Goal: Task Accomplishment & Management: Complete application form

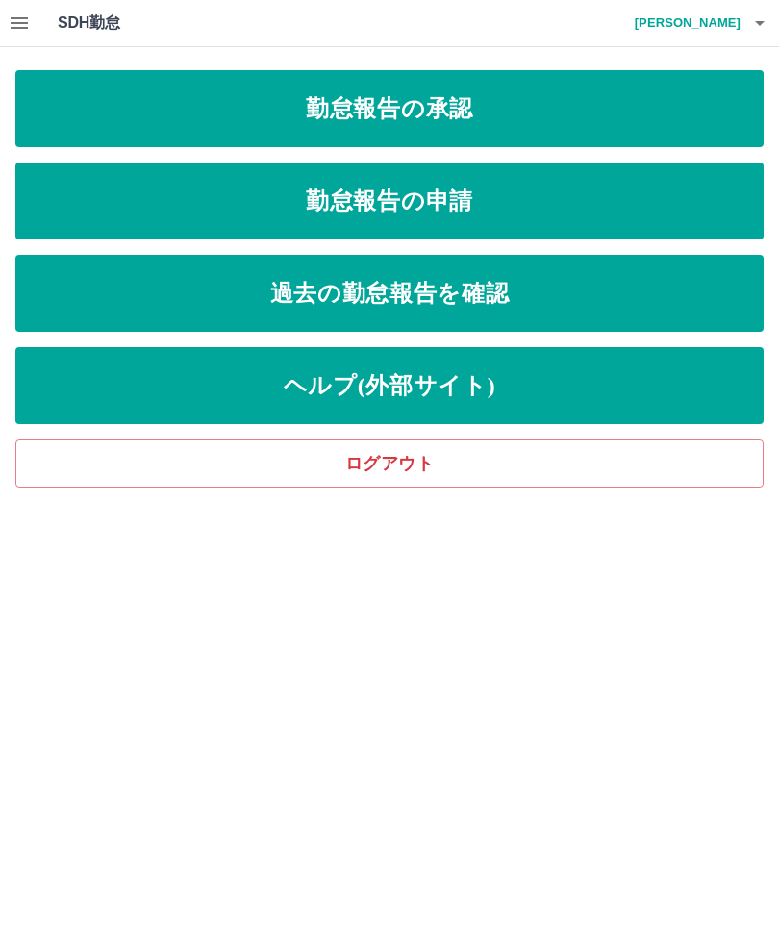
scroll to position [1, 0]
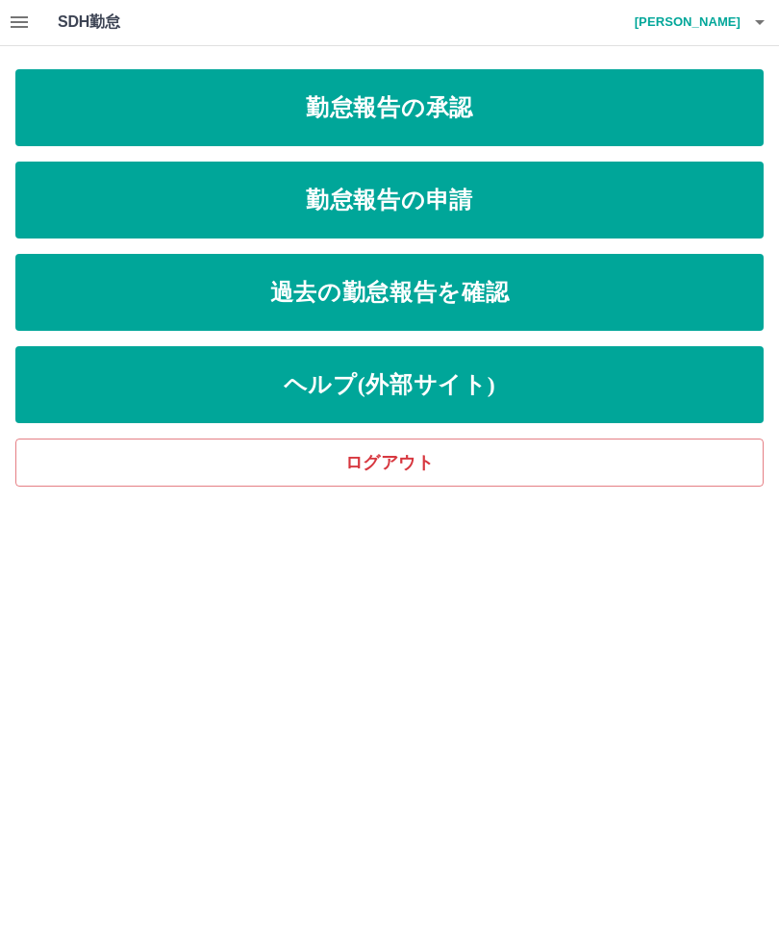
click at [564, 207] on link "勤怠報告の申請" at bounding box center [389, 201] width 748 height 77
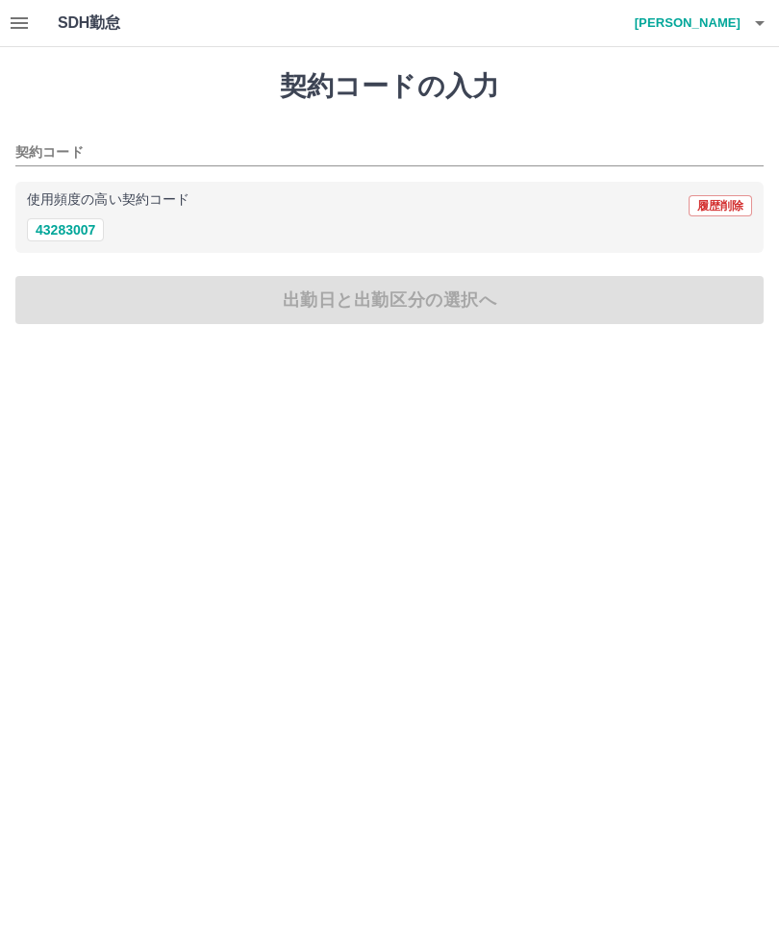
click at [67, 227] on button "43283007" at bounding box center [65, 229] width 77 height 23
type input "********"
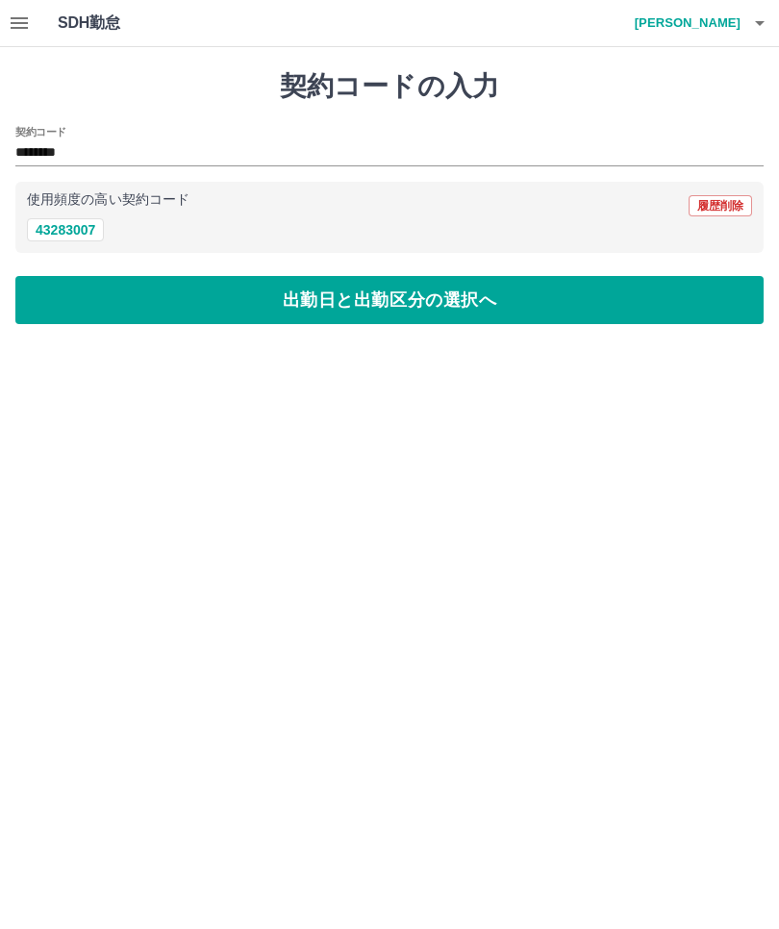
click at [397, 310] on button "出勤日と出勤区分の選択へ" at bounding box center [389, 300] width 748 height 48
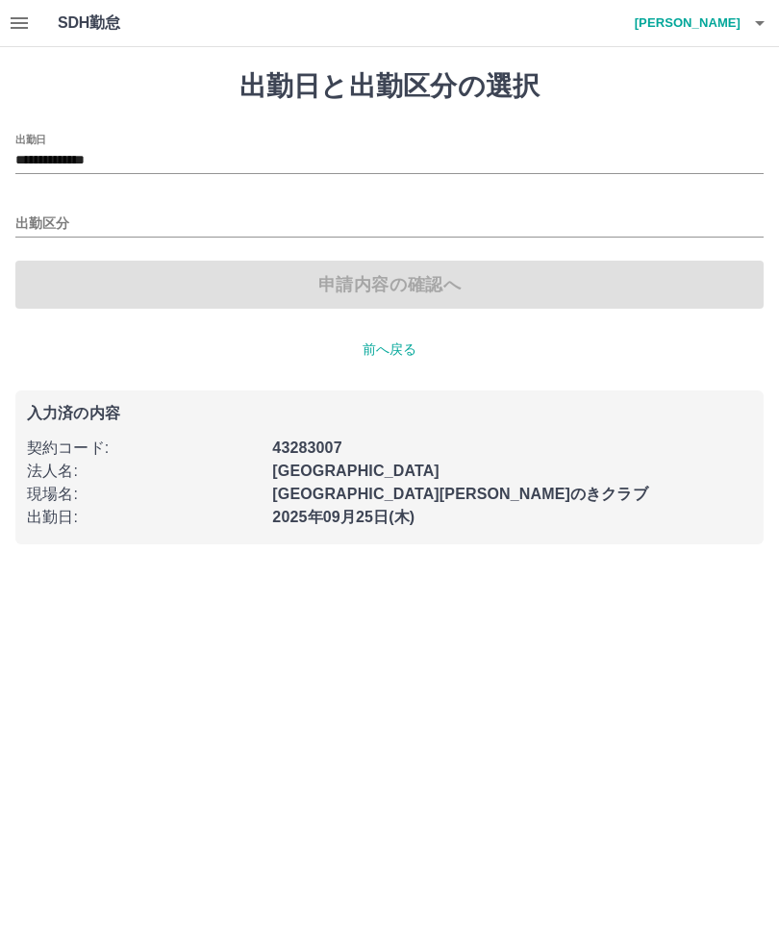
click at [109, 163] on input "**********" at bounding box center [389, 161] width 748 height 24
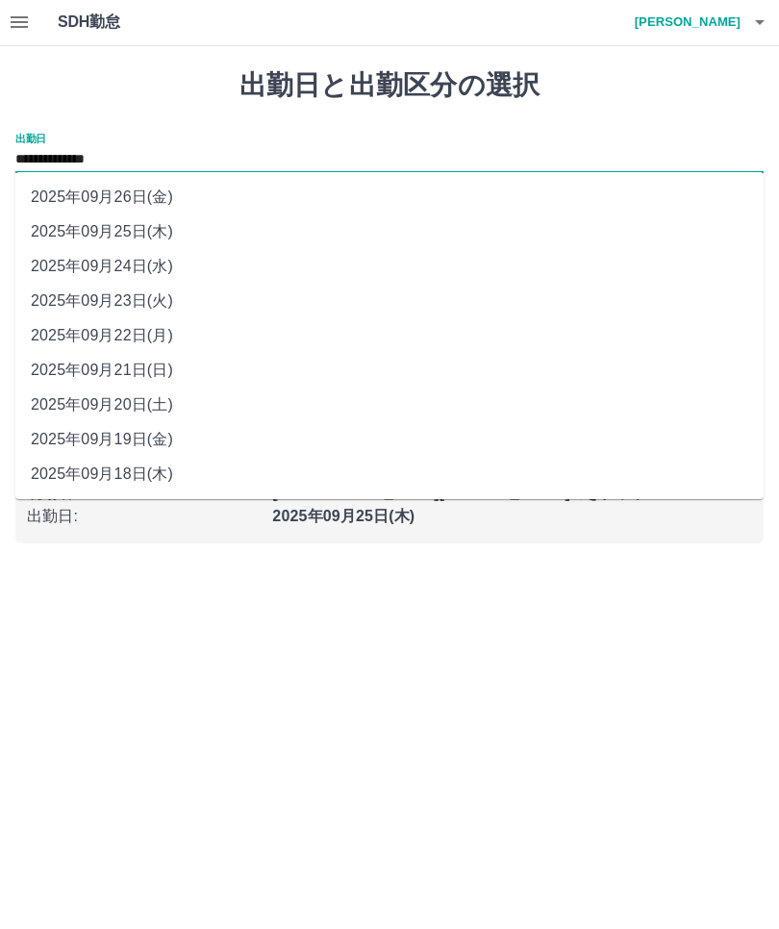
click at [141, 266] on li "2025年09月24日(水)" at bounding box center [389, 267] width 748 height 35
type input "**********"
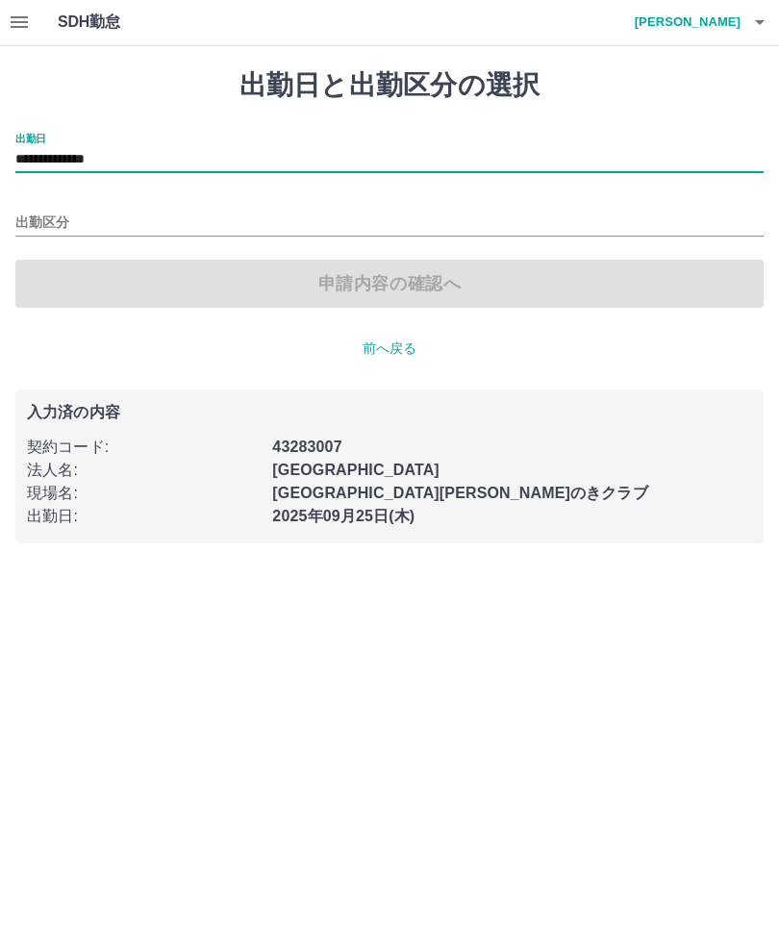
click at [109, 220] on input "出勤区分" at bounding box center [389, 225] width 748 height 24
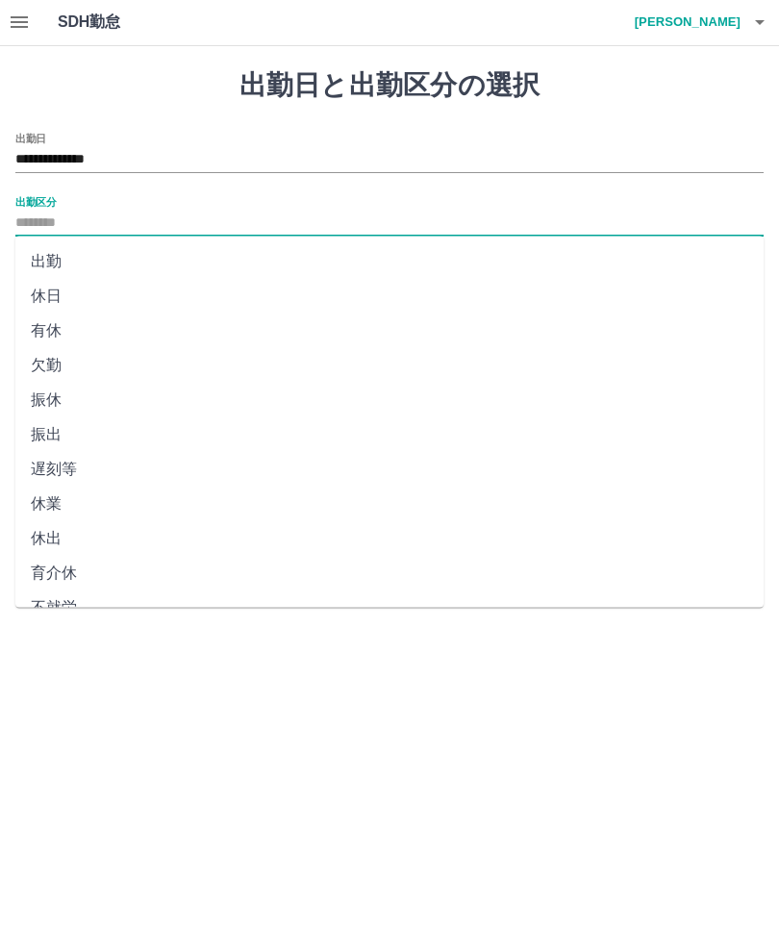
click at [45, 271] on li "出勤" at bounding box center [389, 262] width 748 height 35
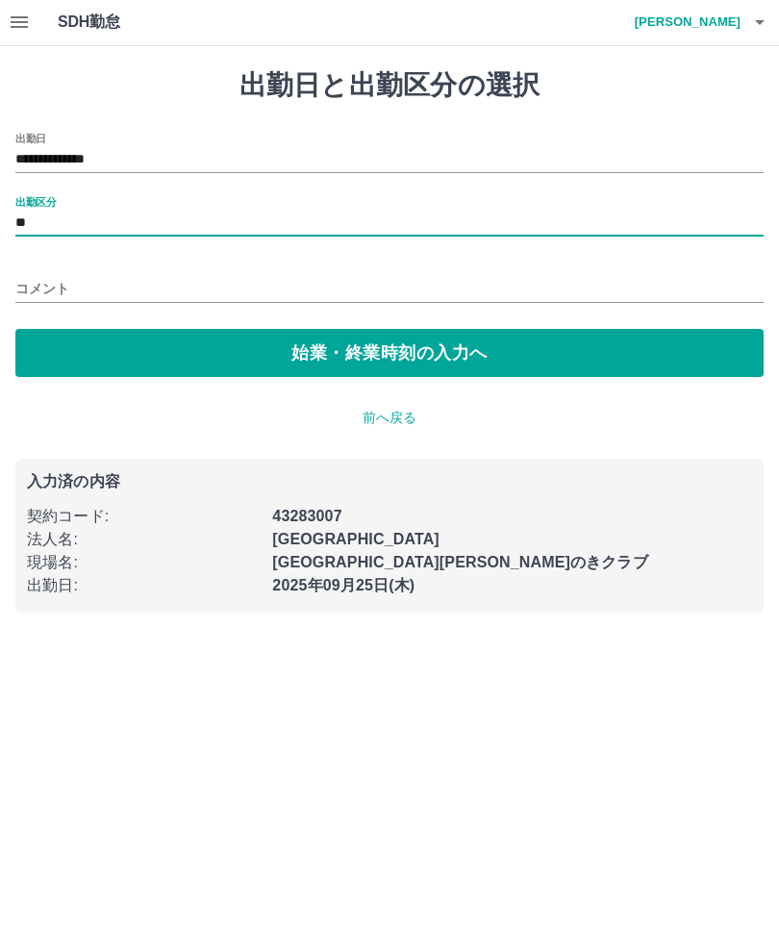
type input "**"
click at [363, 365] on button "始業・終業時刻の入力へ" at bounding box center [389, 354] width 748 height 48
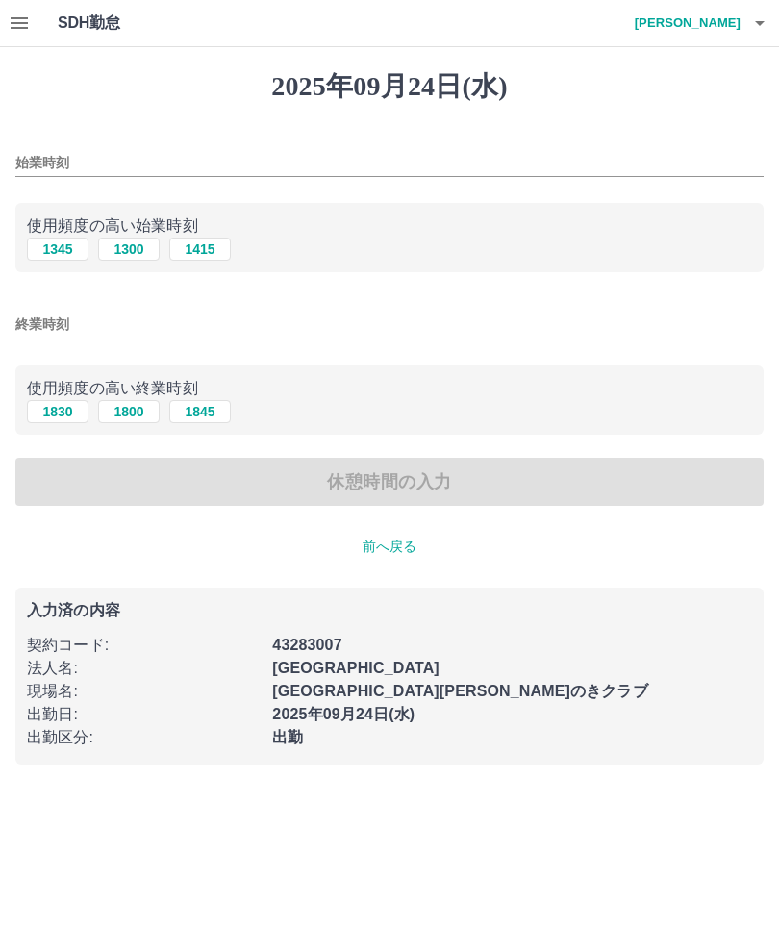
click at [128, 258] on button "1300" at bounding box center [129, 249] width 62 height 23
type input "****"
click at [106, 326] on input "終業時刻" at bounding box center [389, 325] width 748 height 28
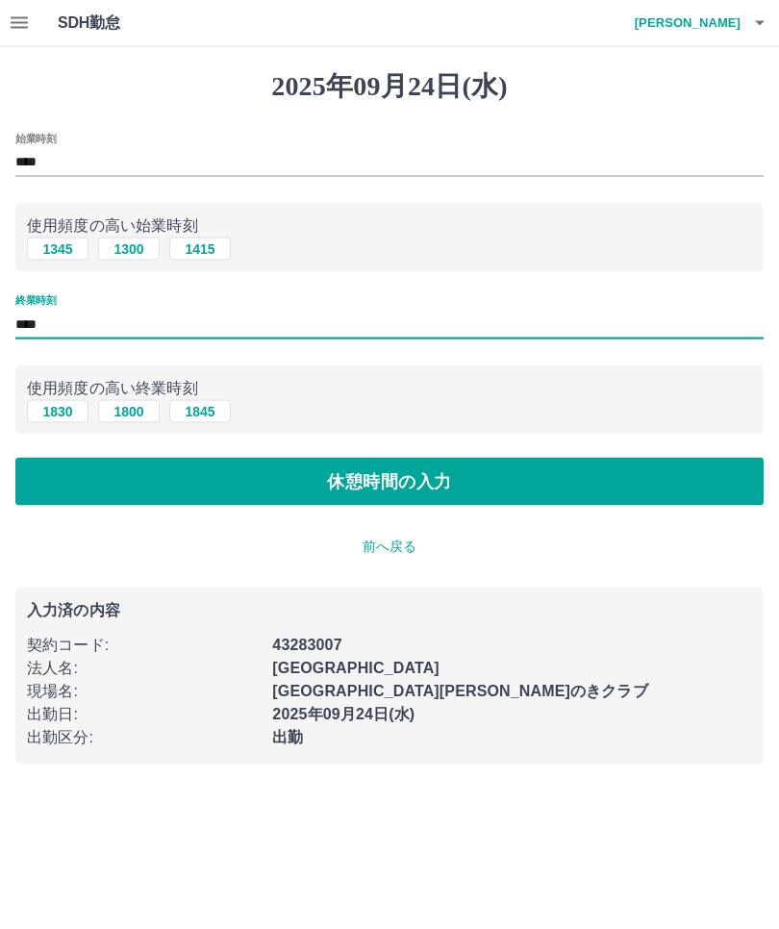
type input "****"
click at [441, 493] on button "休憩時間の入力" at bounding box center [389, 482] width 748 height 48
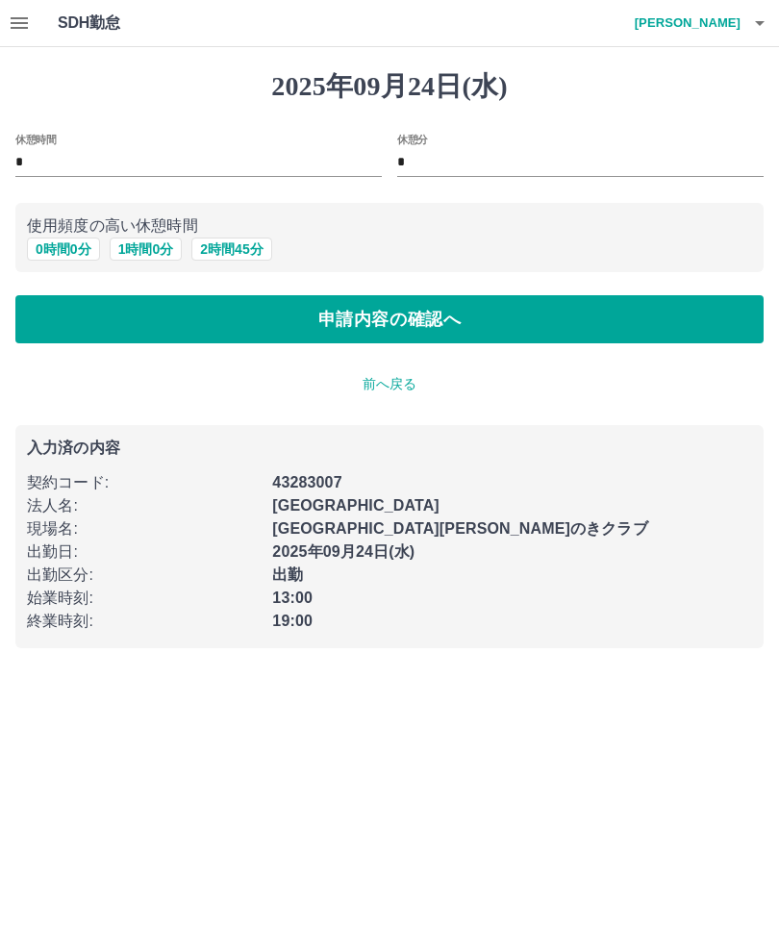
click at [470, 322] on button "申請内容の確認へ" at bounding box center [389, 319] width 748 height 48
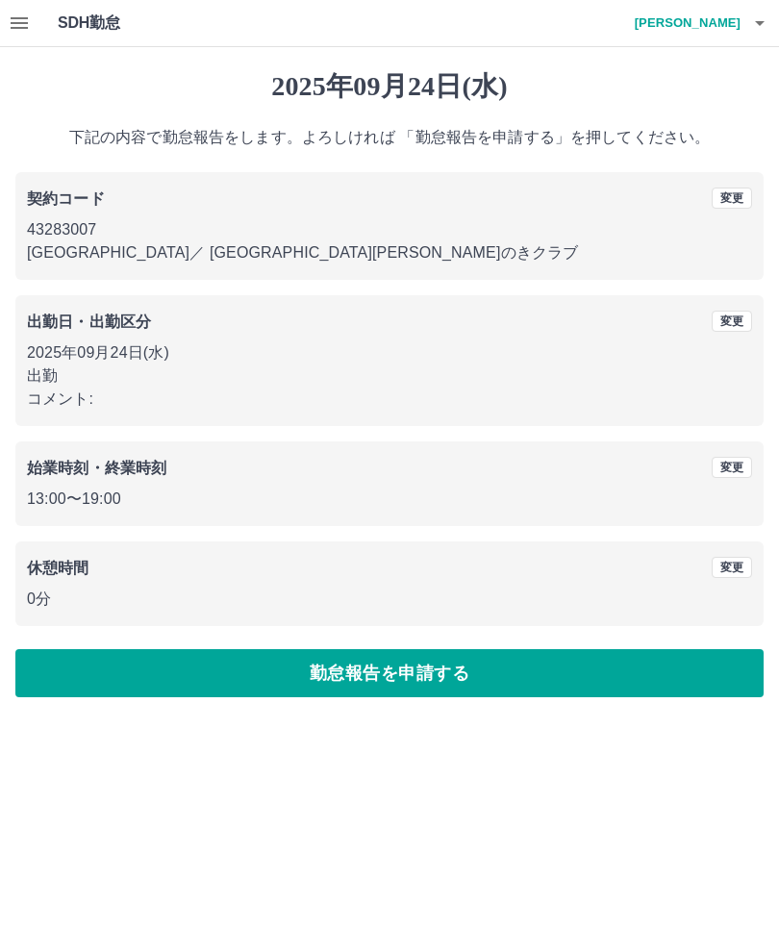
click at [439, 686] on button "勤怠報告を申請する" at bounding box center [389, 673] width 748 height 48
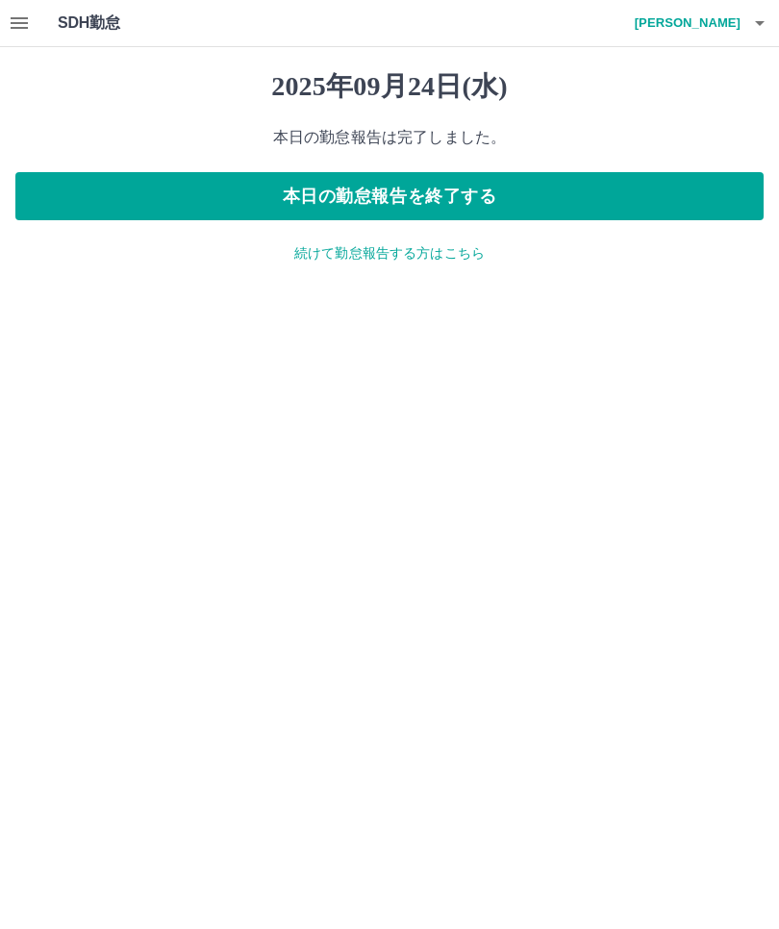
click at [468, 206] on button "本日の勤怠報告を終了する" at bounding box center [389, 196] width 748 height 48
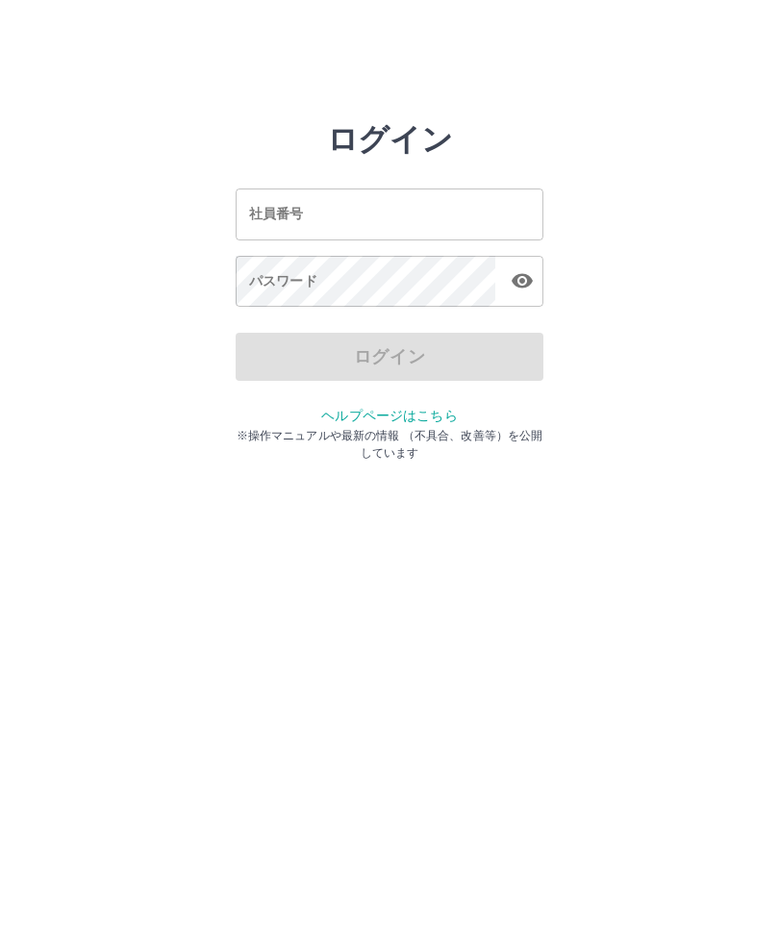
click at [365, 228] on input "社員番号" at bounding box center [390, 214] width 308 height 51
type input "*"
click at [360, 229] on input "社員番号" at bounding box center [390, 214] width 308 height 51
type input "*******"
click at [267, 274] on div "パスワード パスワード" at bounding box center [390, 283] width 308 height 54
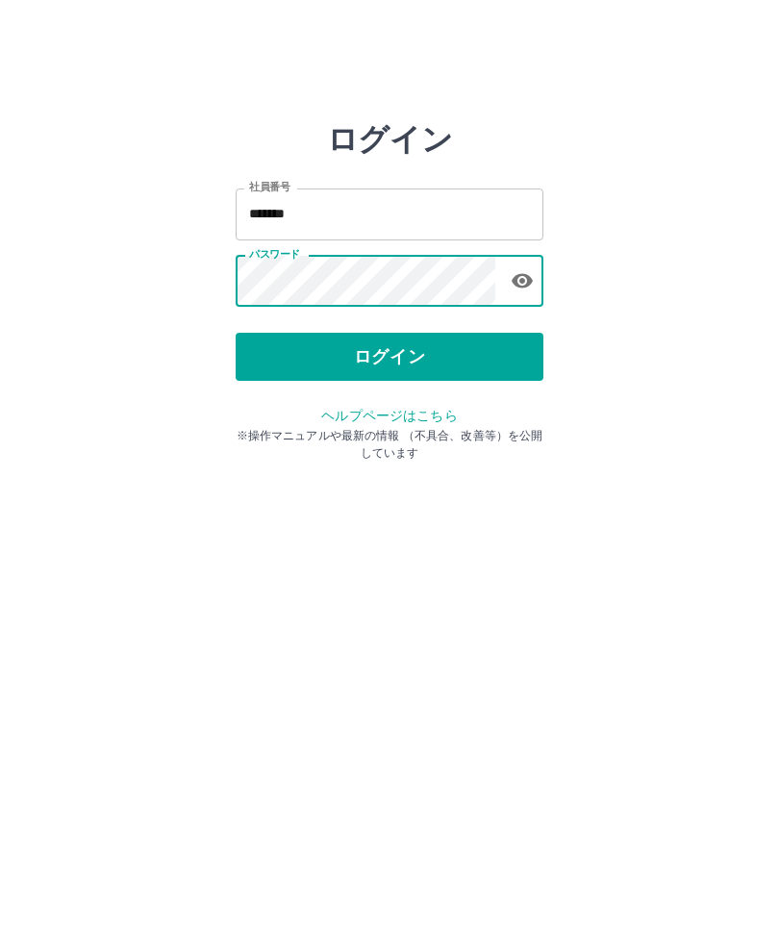
click at [437, 361] on button "ログイン" at bounding box center [390, 357] width 308 height 48
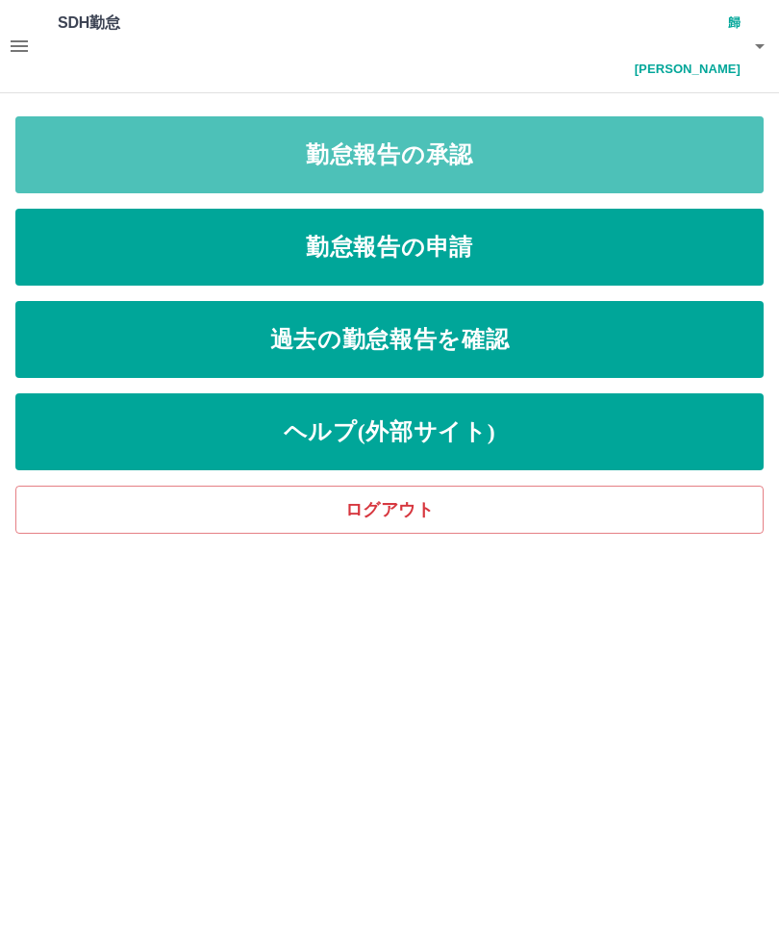
click at [55, 116] on link "勤怠報告の承認" at bounding box center [389, 154] width 748 height 77
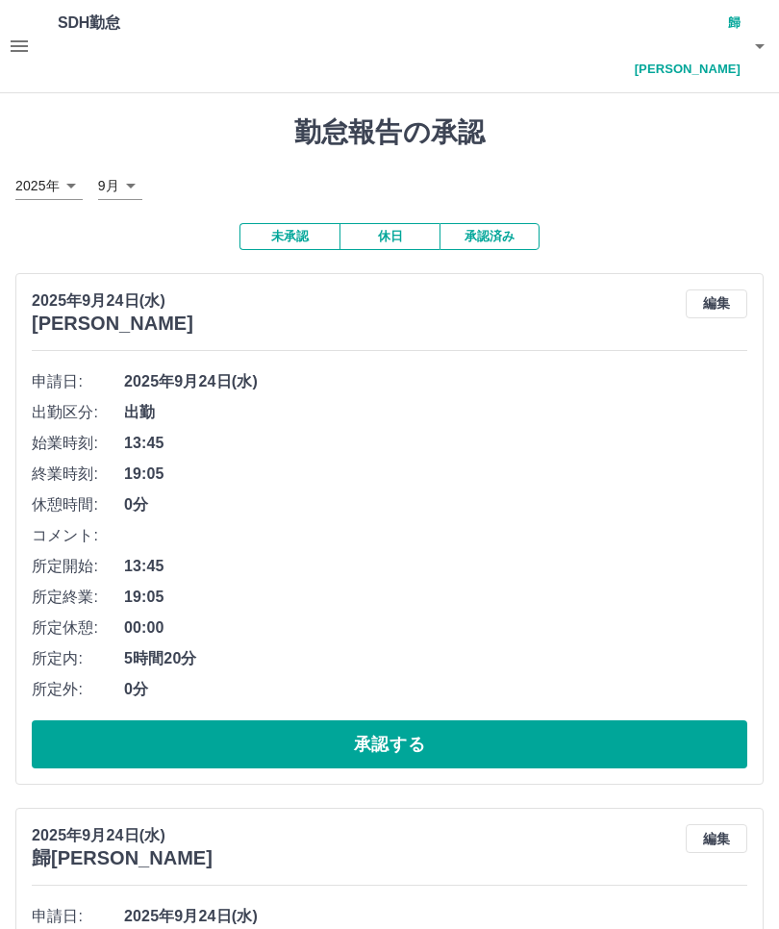
click at [420, 721] on button "承認する" at bounding box center [390, 745] width 716 height 48
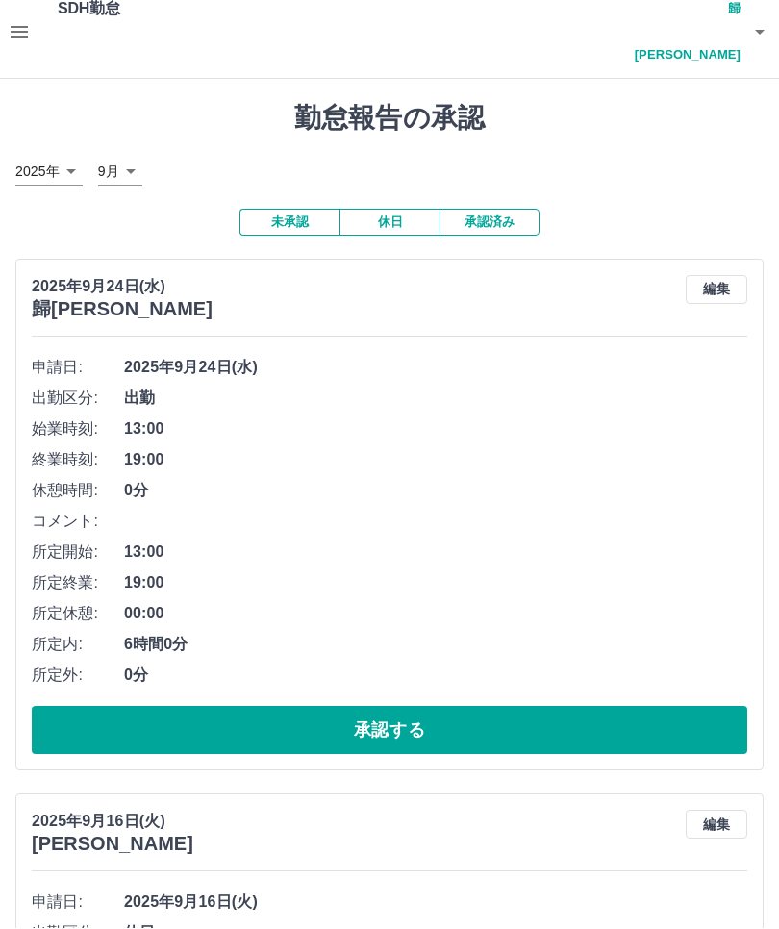
scroll to position [16, 0]
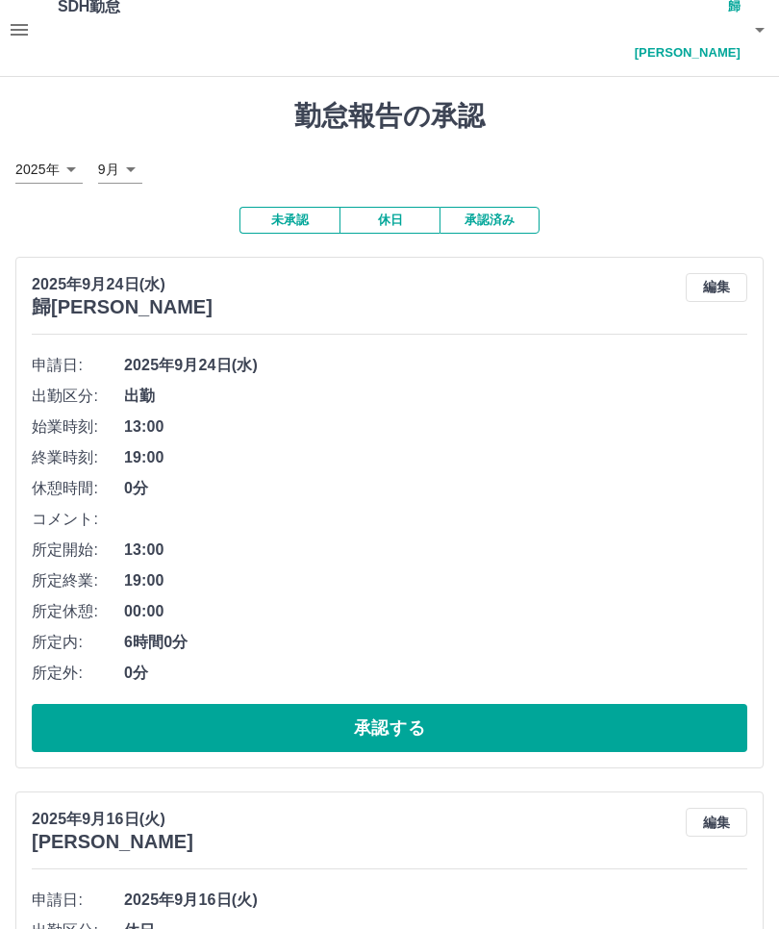
click at [708, 273] on button "編集" at bounding box center [717, 287] width 62 height 29
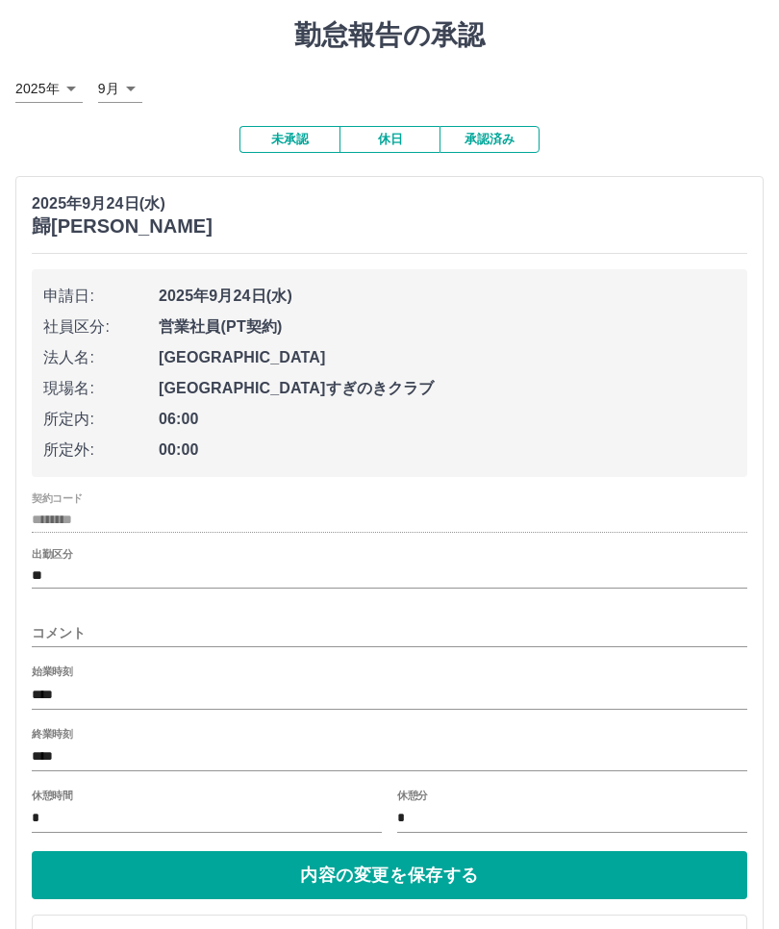
scroll to position [100, 0]
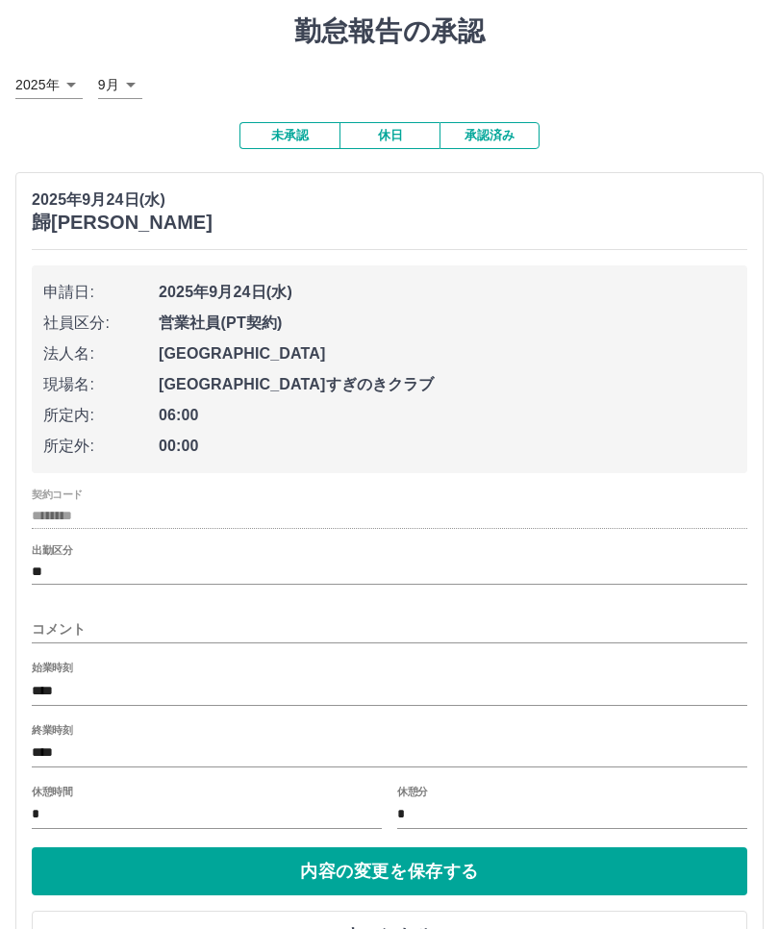
click at [129, 741] on input "****" at bounding box center [390, 755] width 716 height 28
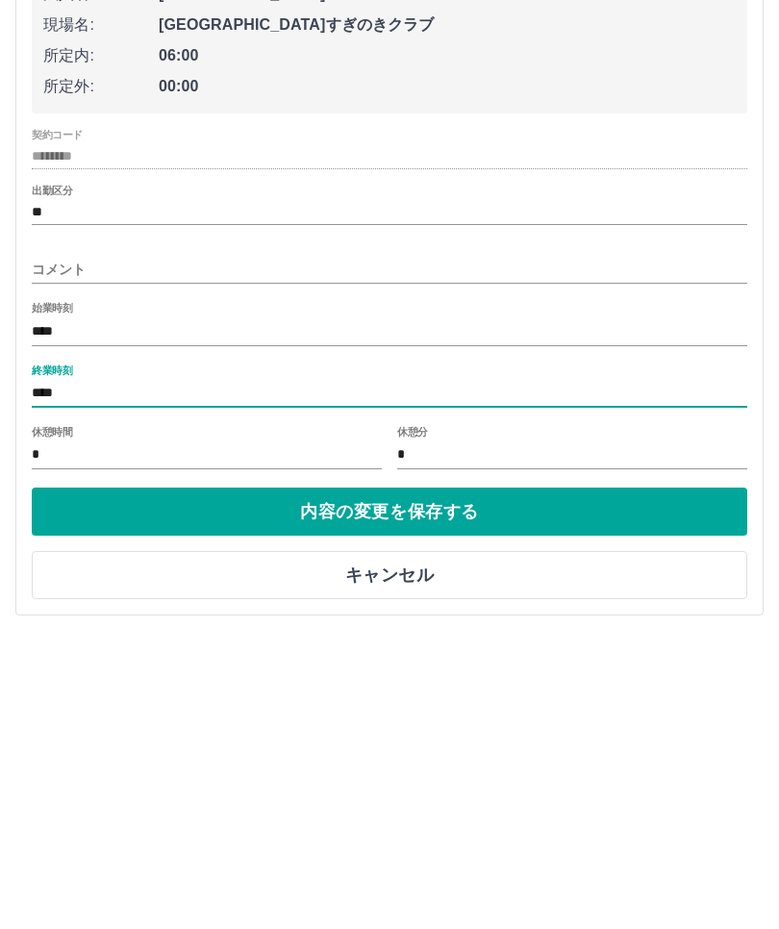
click at [81, 688] on input "****" at bounding box center [390, 702] width 716 height 28
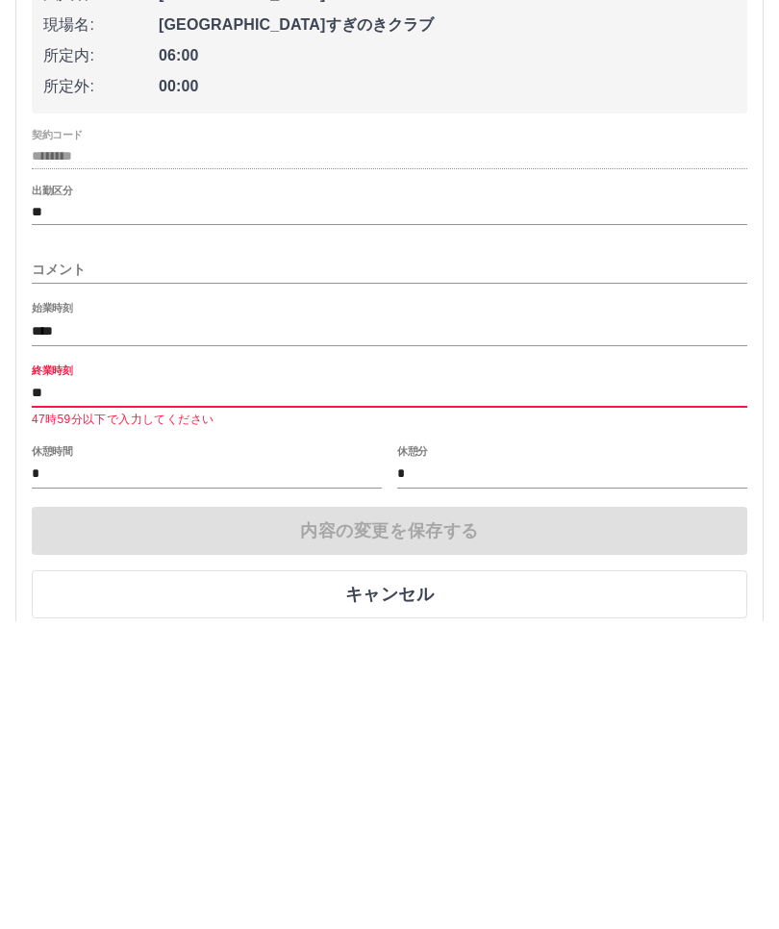
type input "*"
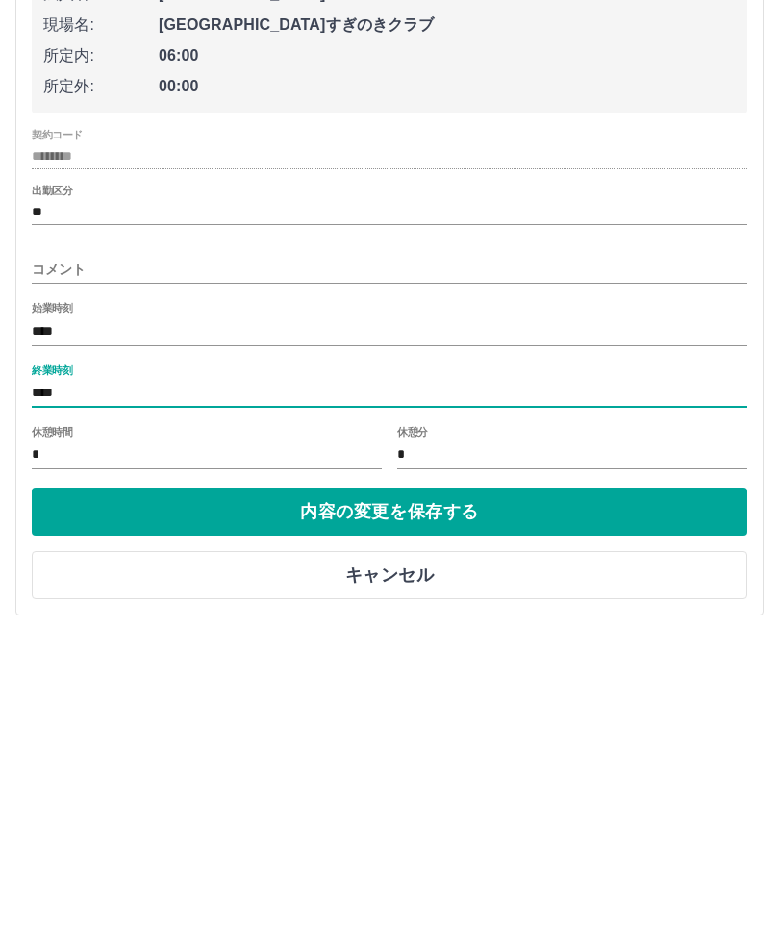
type input "****"
click at [79, 625] on input "****" at bounding box center [390, 639] width 716 height 28
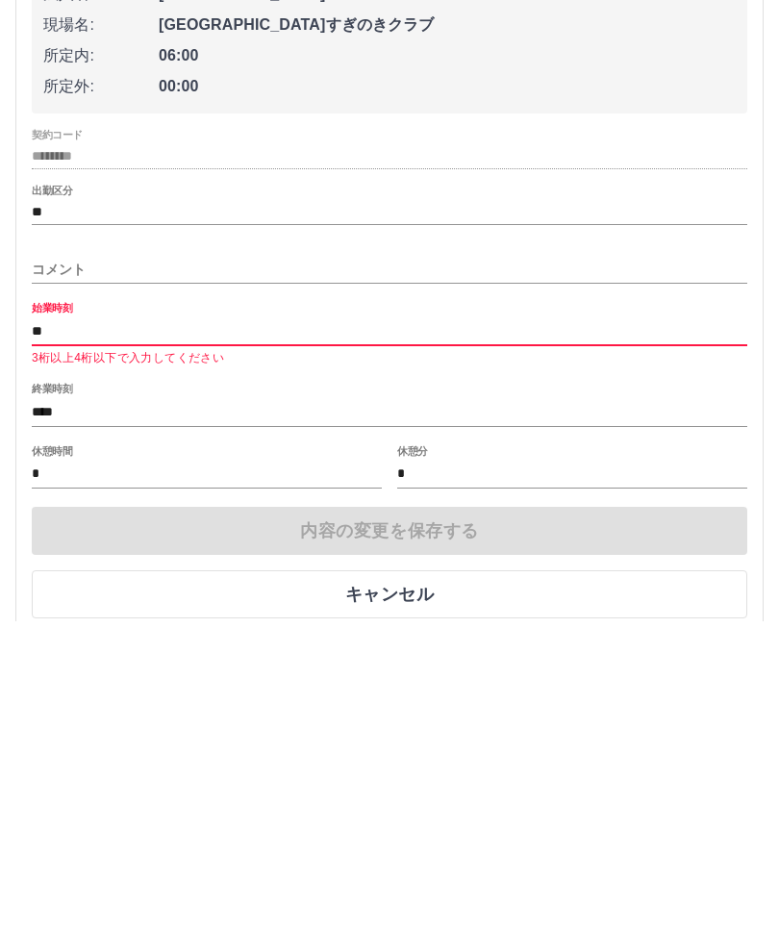
type input "*"
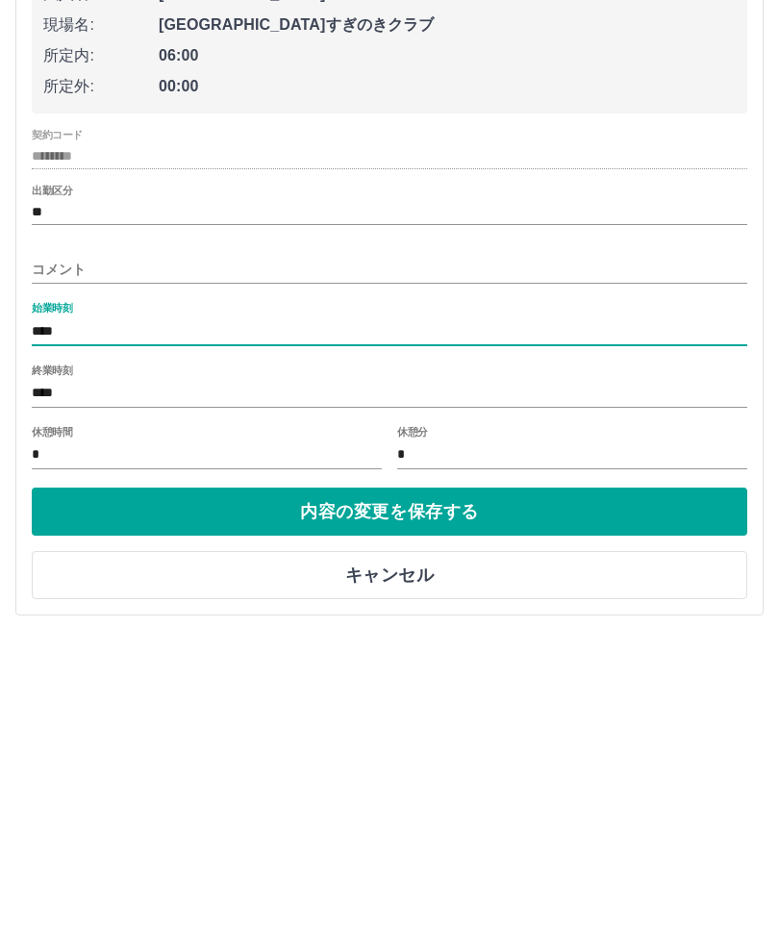
type input "****"
click at [63, 749] on input "*" at bounding box center [207, 763] width 350 height 28
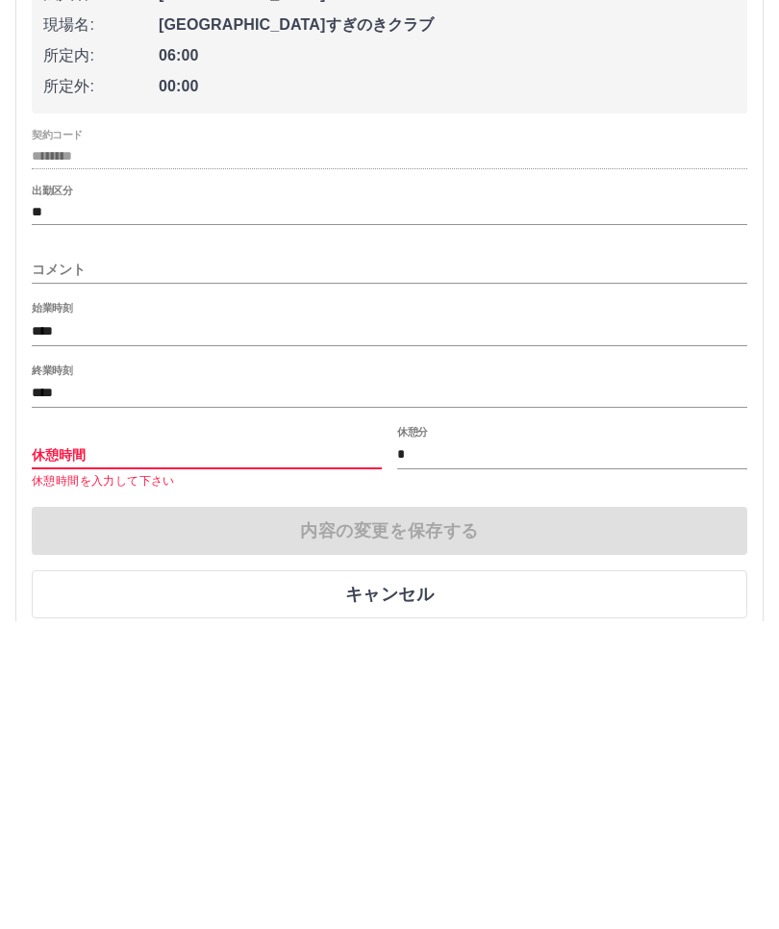
type input "*"
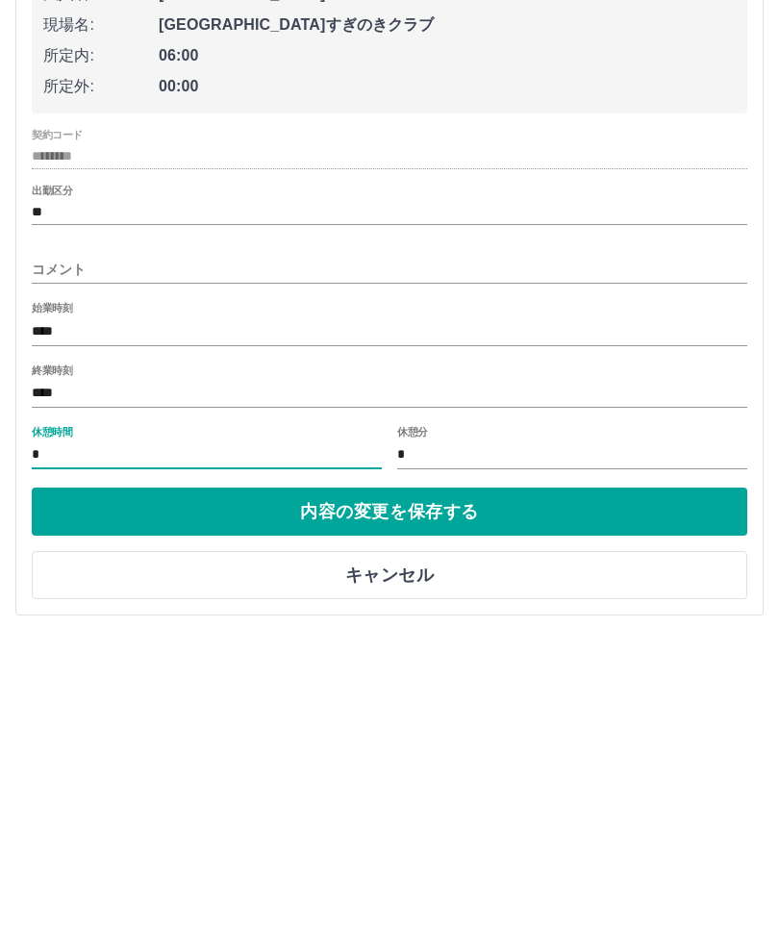
click at [554, 796] on button "内容の変更を保存する" at bounding box center [390, 820] width 716 height 48
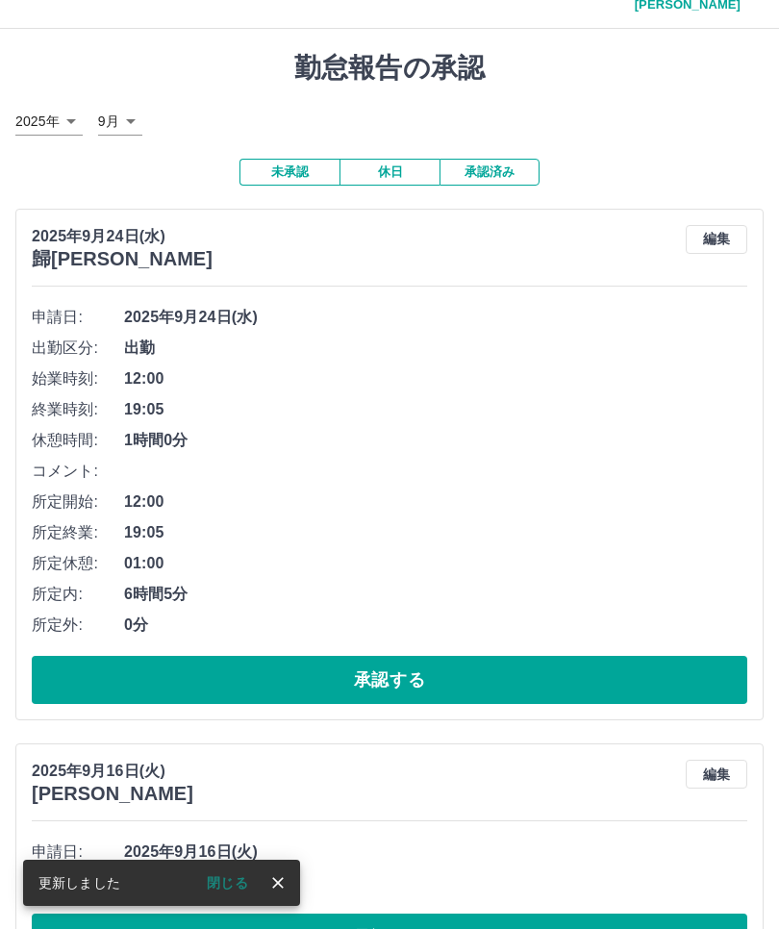
scroll to position [65, 0]
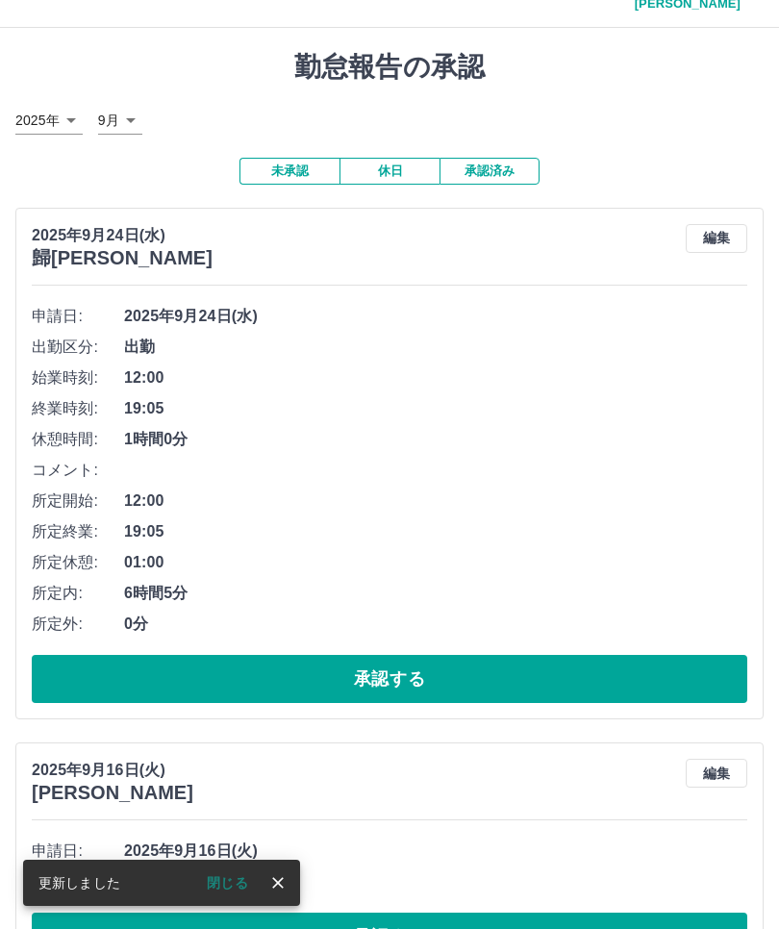
click at [539, 655] on button "承認する" at bounding box center [390, 679] width 716 height 48
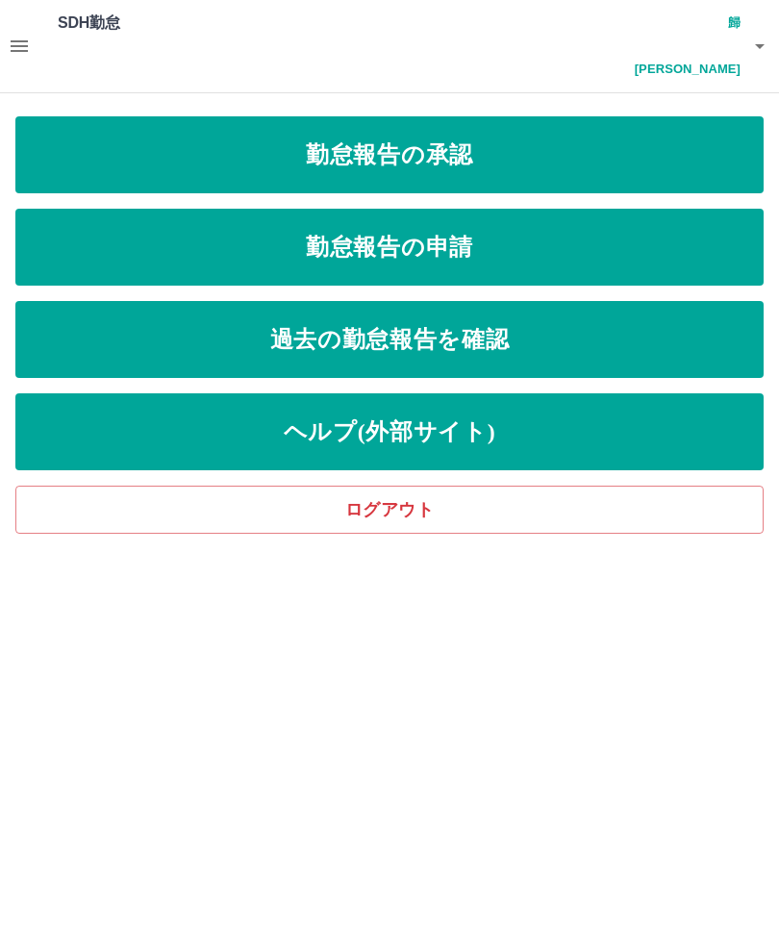
click at [542, 301] on link "過去の勤怠報告を確認" at bounding box center [389, 339] width 748 height 77
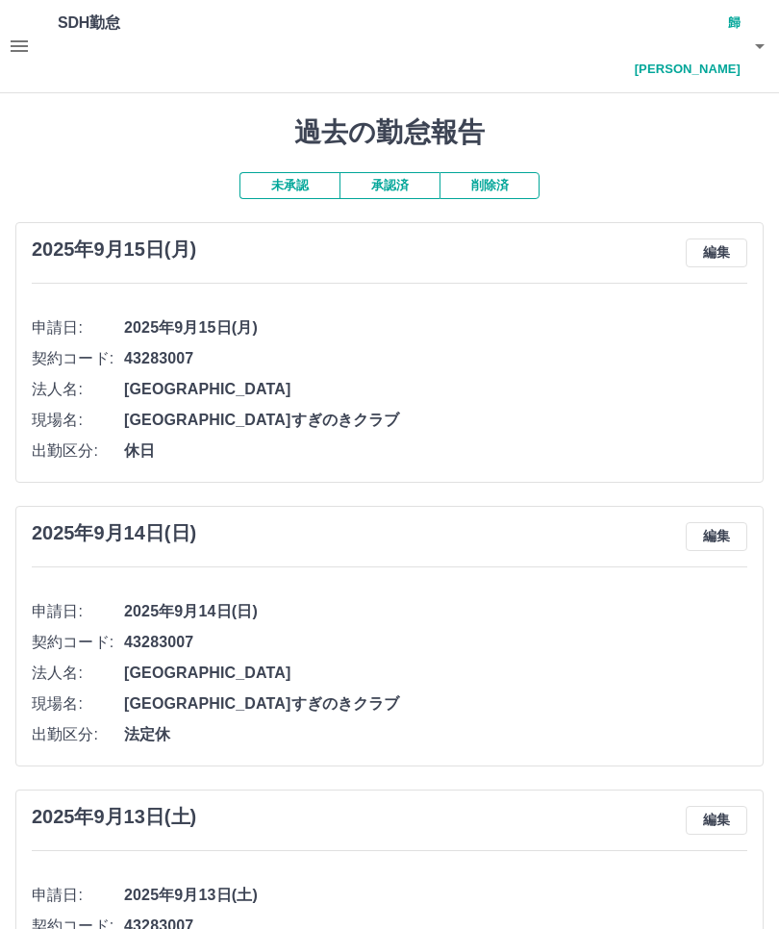
click at [289, 172] on button "未承認" at bounding box center [290, 185] width 100 height 27
click at [390, 172] on button "承認済" at bounding box center [390, 185] width 100 height 27
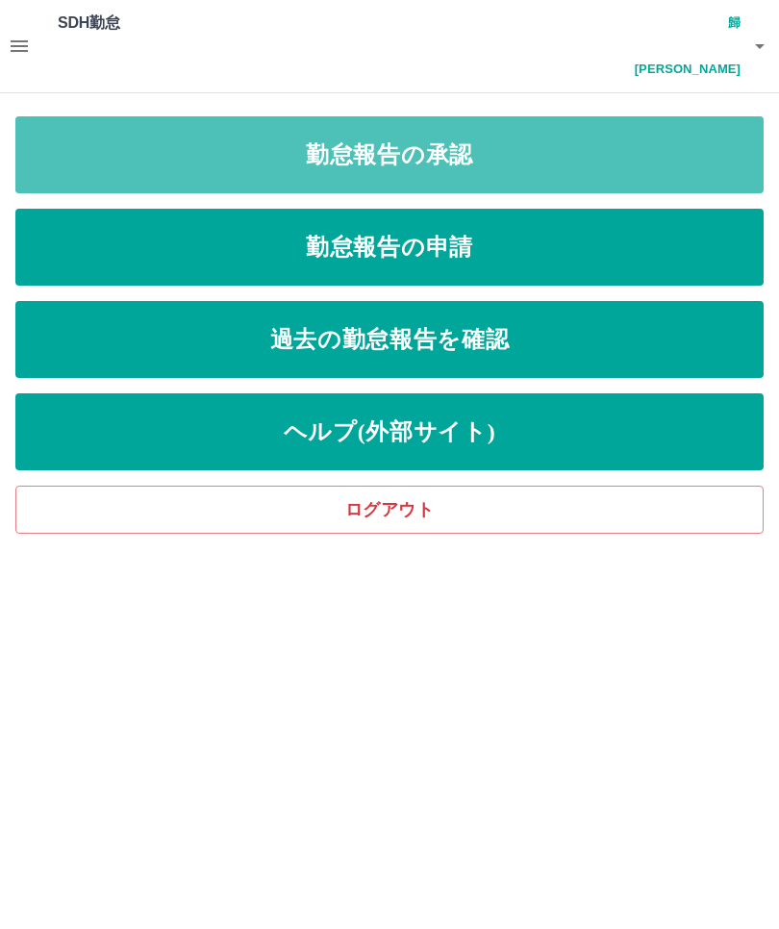
click at [522, 122] on link "勤怠報告の承認" at bounding box center [389, 154] width 748 height 77
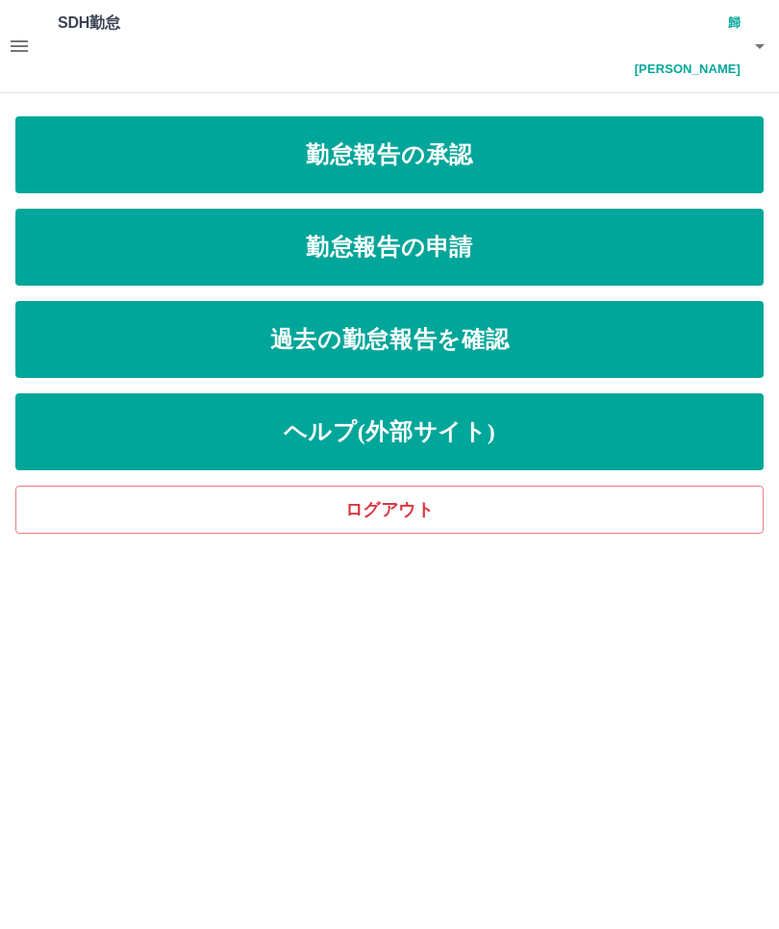
click at [615, 314] on link "過去の勤怠報告を確認" at bounding box center [389, 339] width 748 height 77
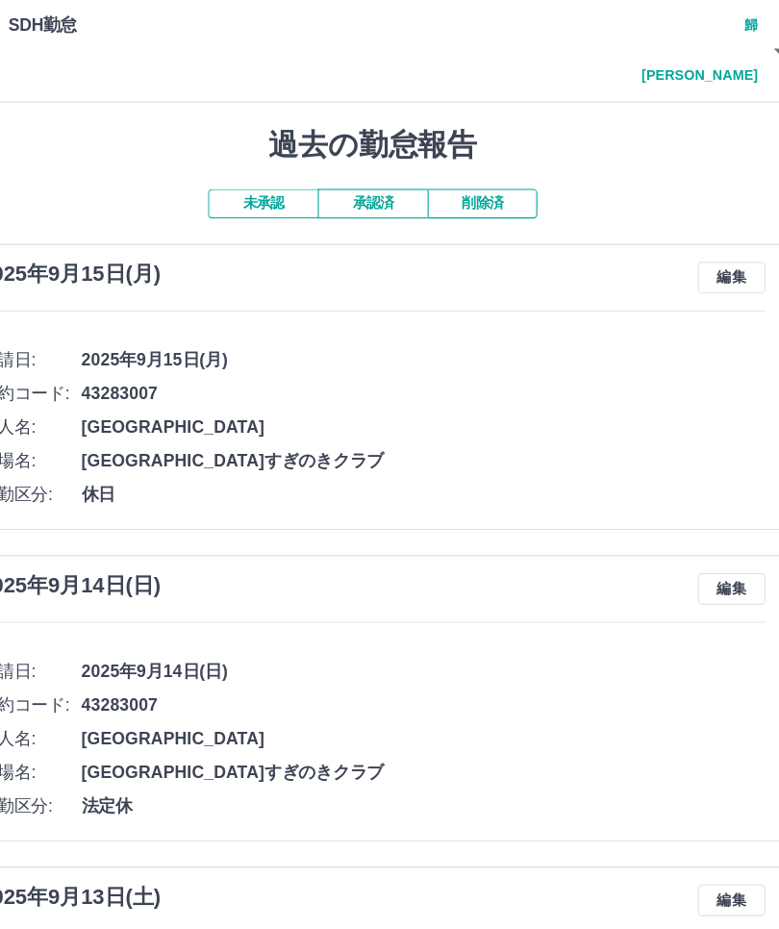
click at [447, 172] on button "削除済" at bounding box center [490, 185] width 100 height 27
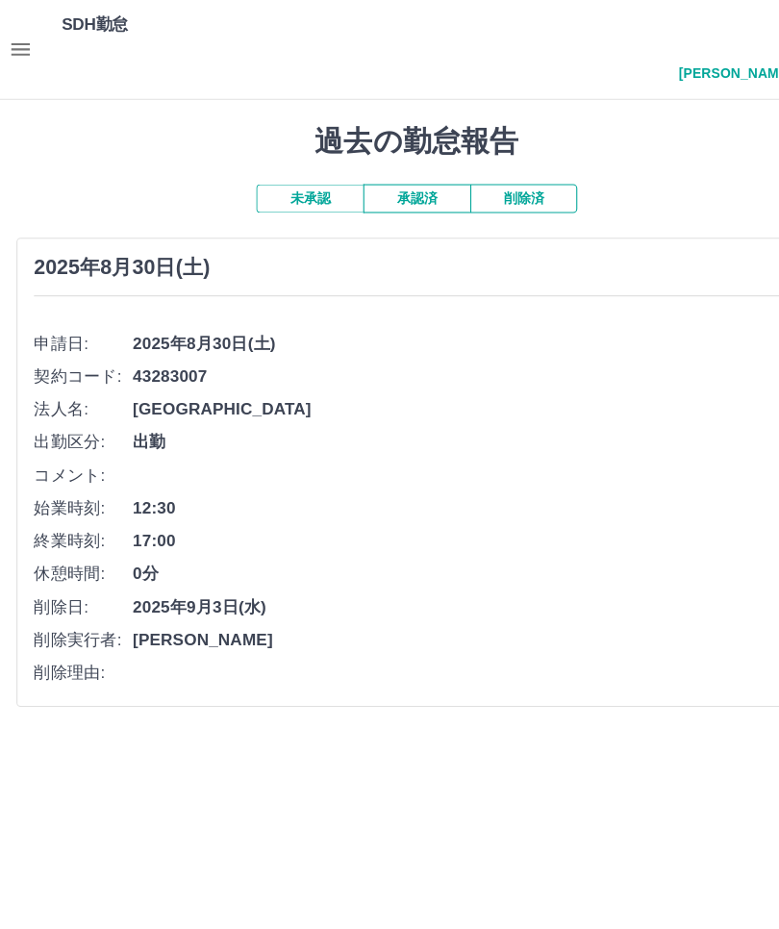
click at [364, 172] on button "承認済" at bounding box center [390, 185] width 100 height 27
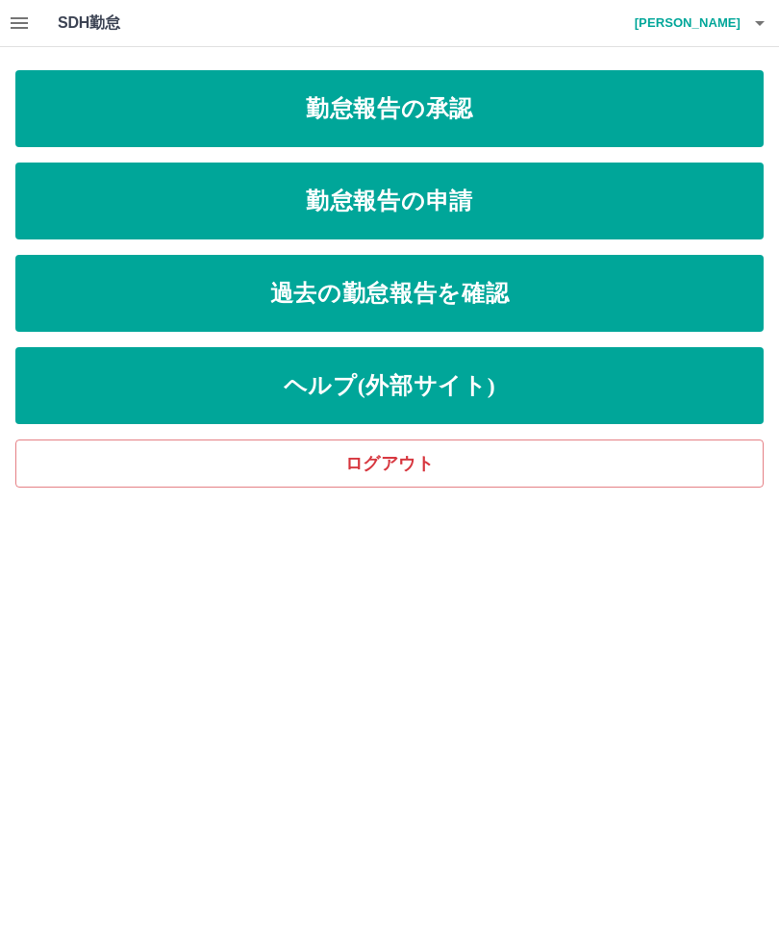
click at [489, 117] on link "勤怠報告の承認" at bounding box center [389, 108] width 748 height 77
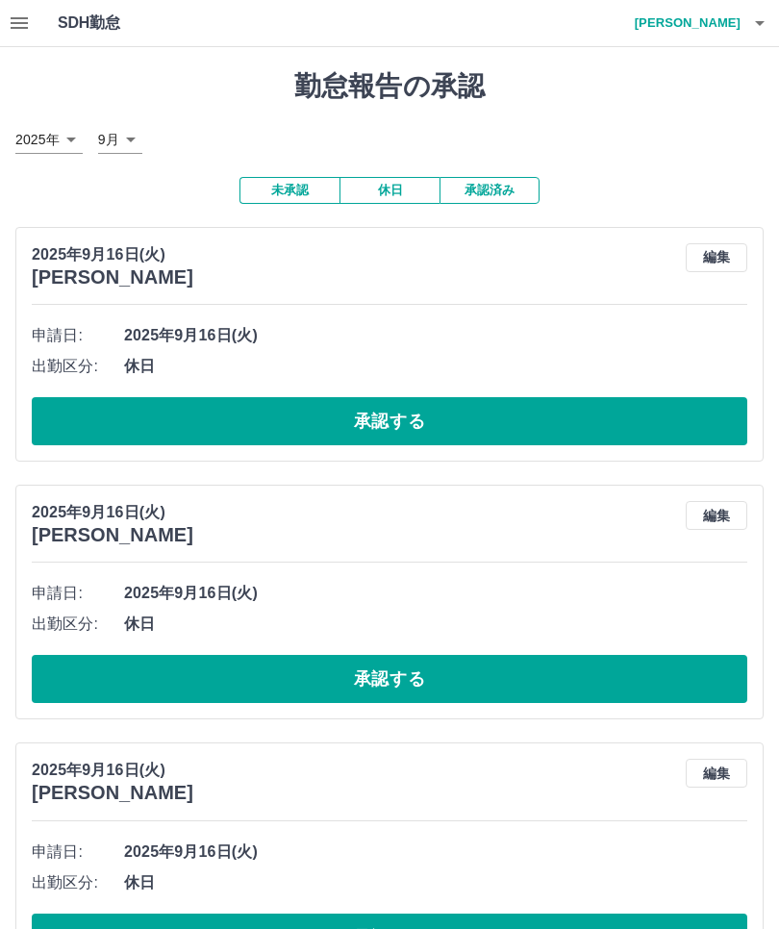
click at [492, 195] on button "承認済み" at bounding box center [490, 190] width 100 height 27
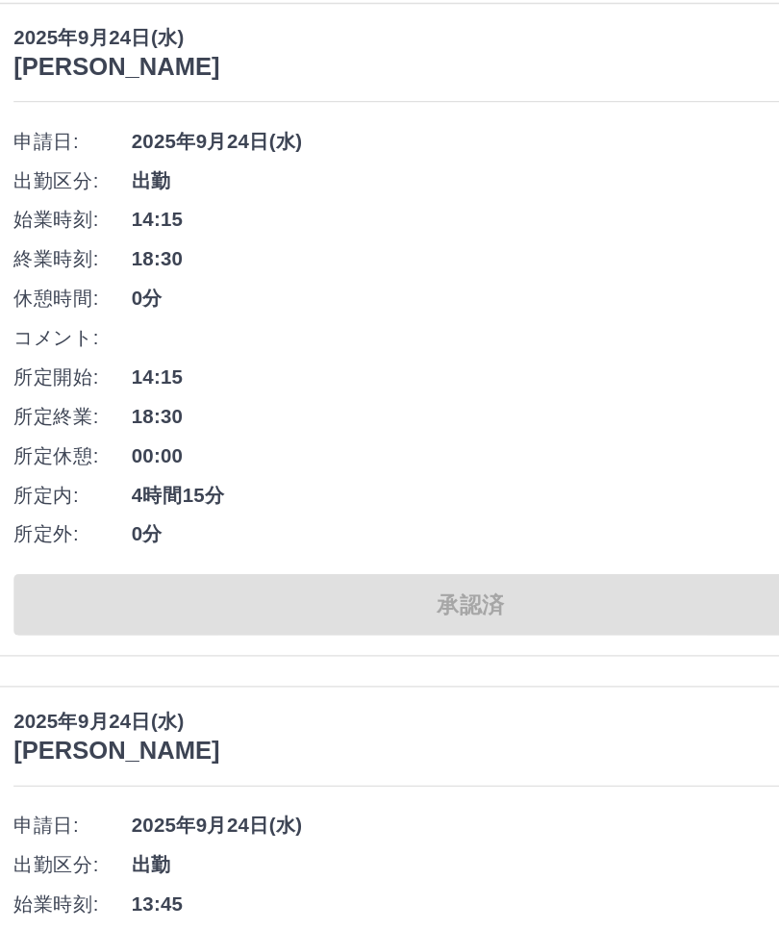
scroll to position [623, 0]
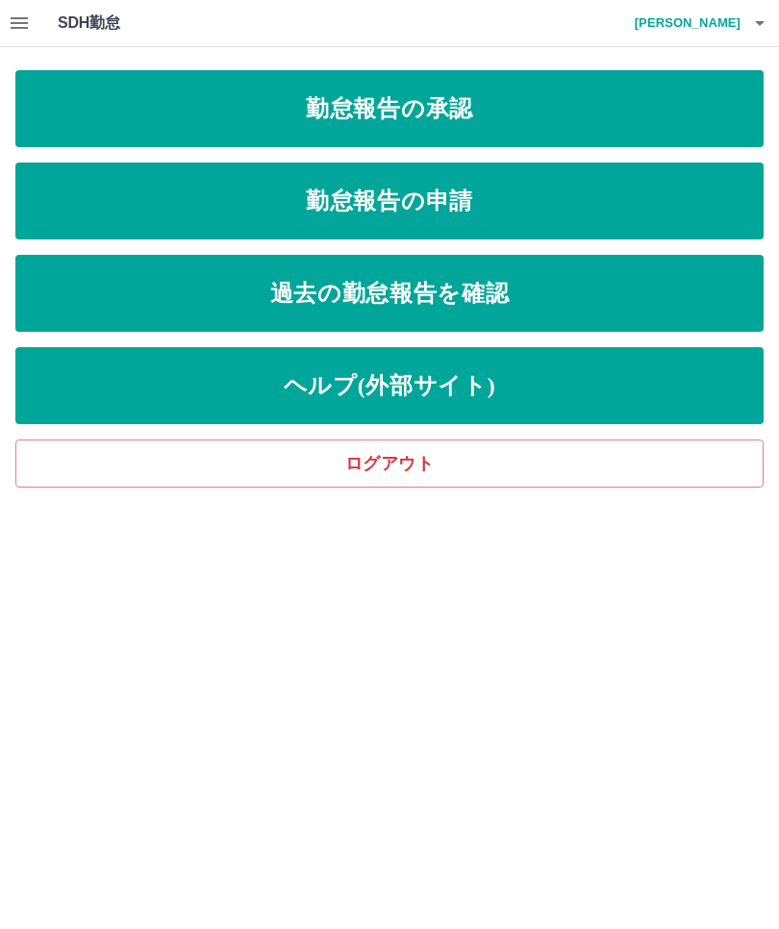
click at [680, 106] on link "勤怠報告の承認" at bounding box center [389, 108] width 748 height 77
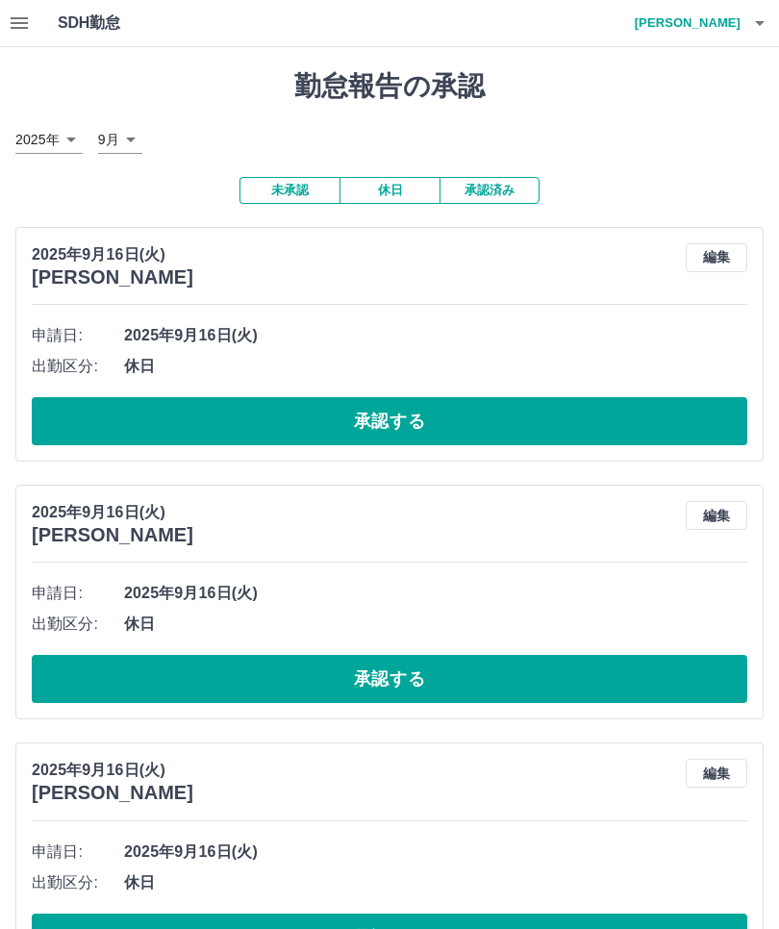
click at [501, 200] on button "承認済み" at bounding box center [490, 190] width 100 height 27
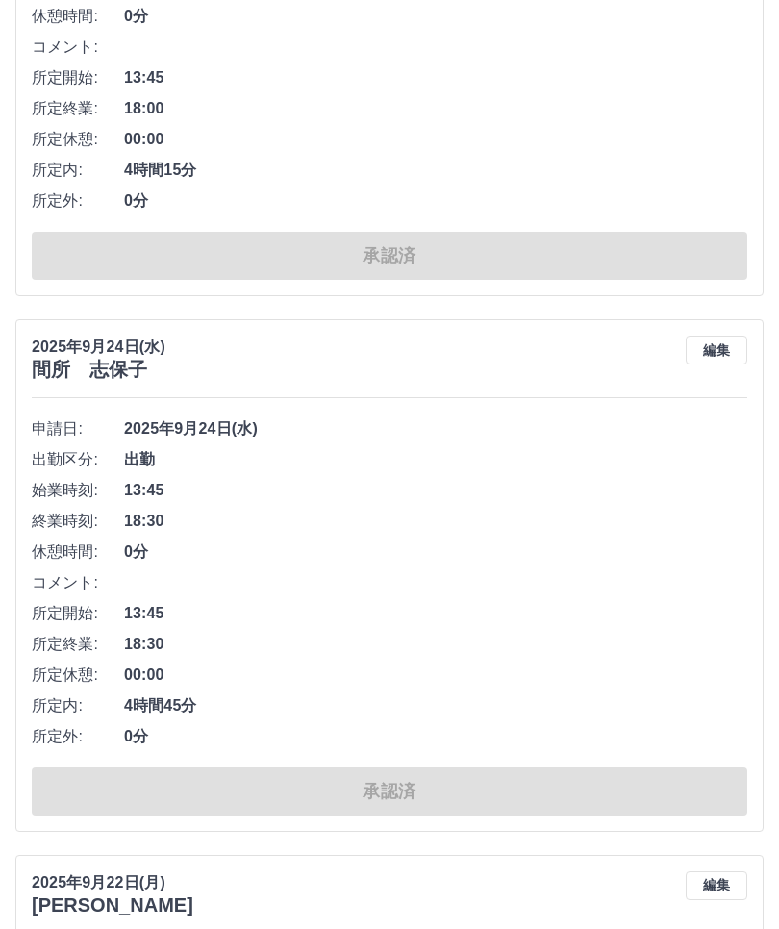
scroll to position [4209, 0]
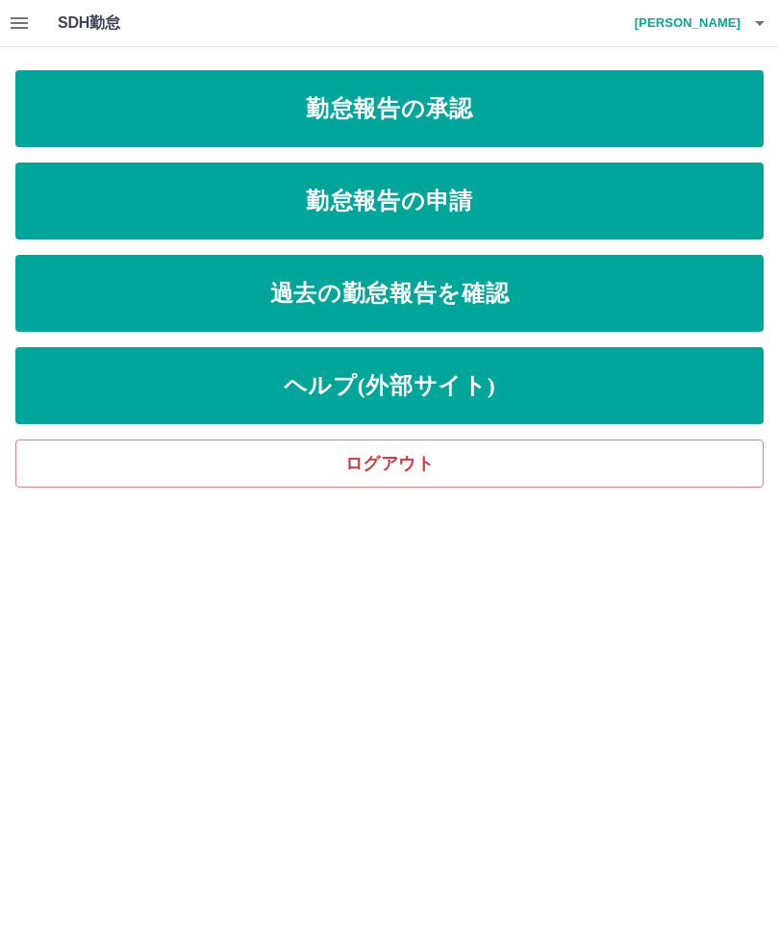
click at [571, 111] on link "勤怠報告の承認" at bounding box center [389, 108] width 748 height 77
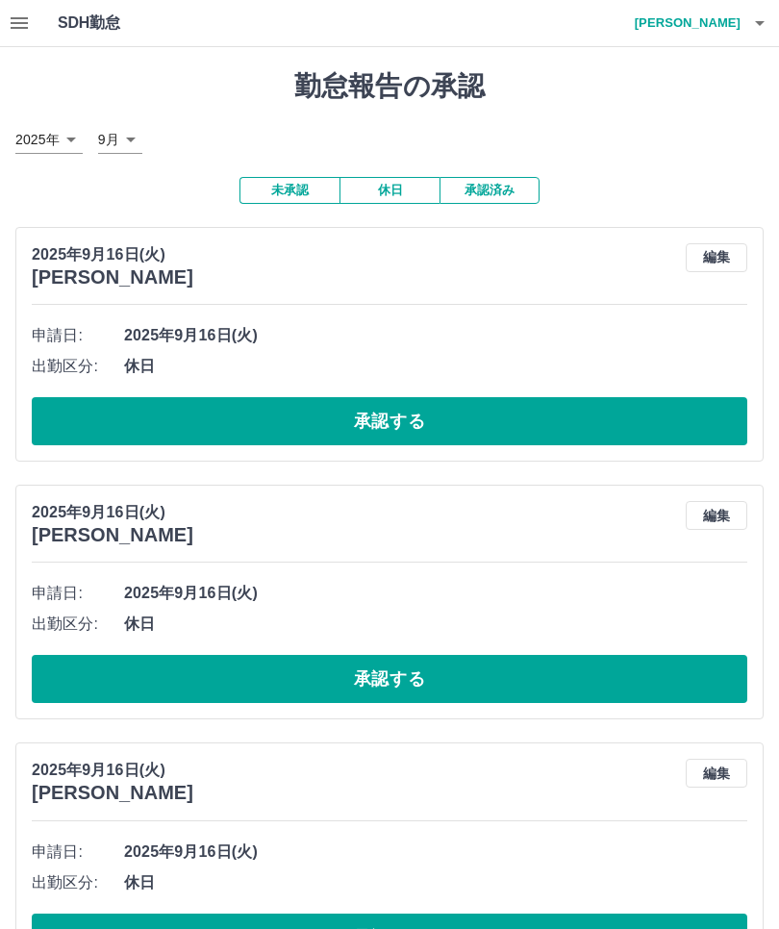
click at [505, 201] on button "承認済み" at bounding box center [490, 190] width 100 height 27
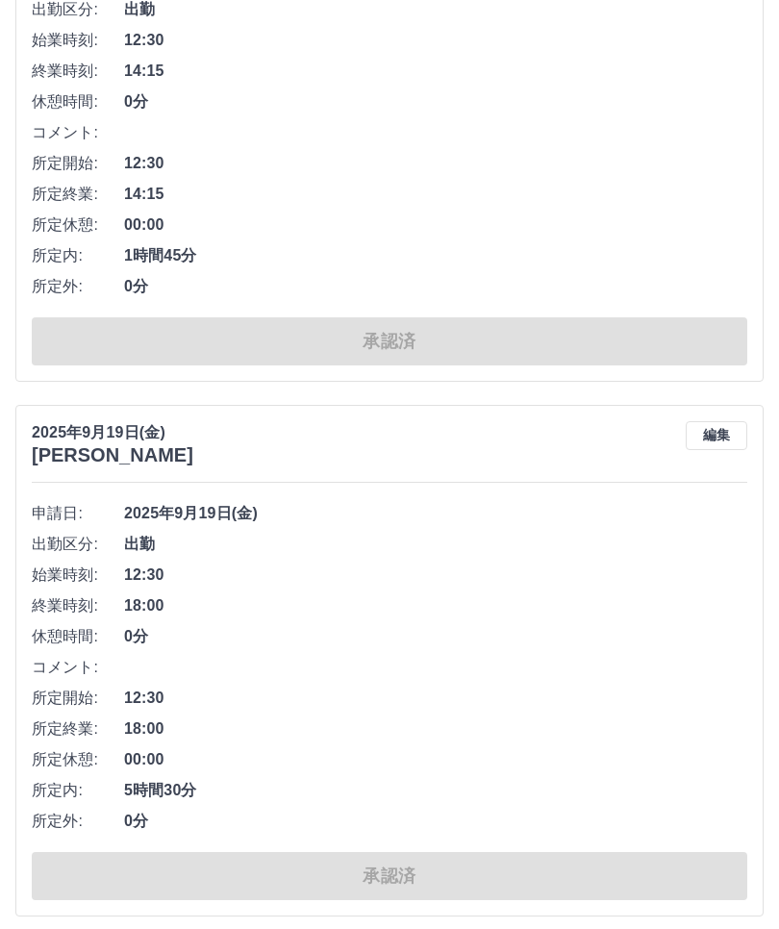
scroll to position [12671, 0]
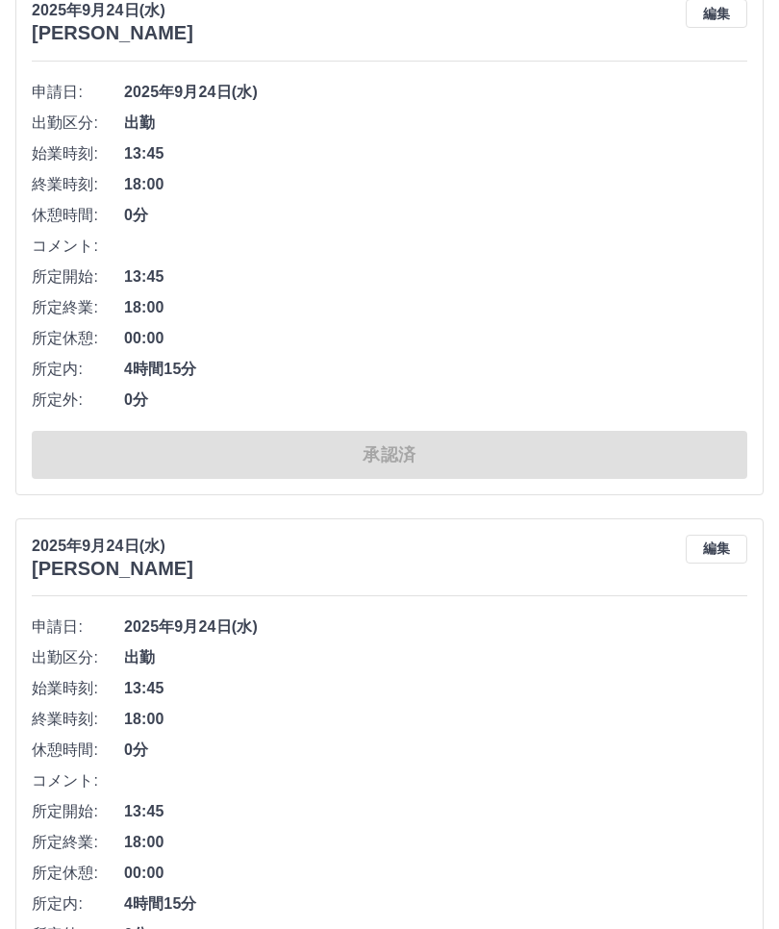
scroll to position [0, 0]
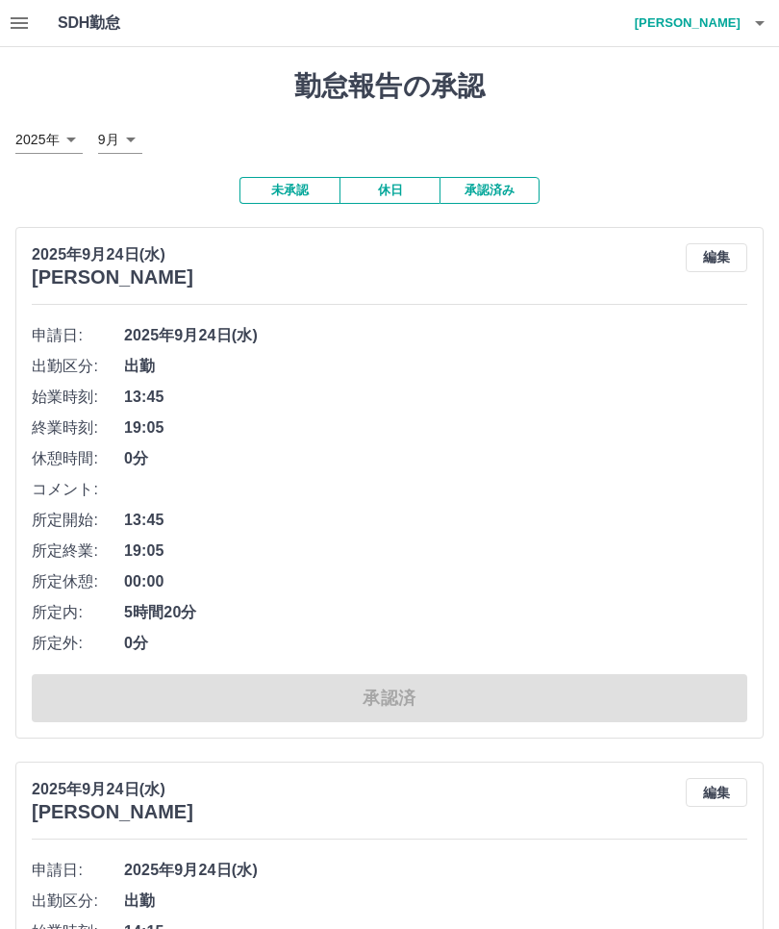
click at [394, 194] on button "休日" at bounding box center [390, 190] width 100 height 27
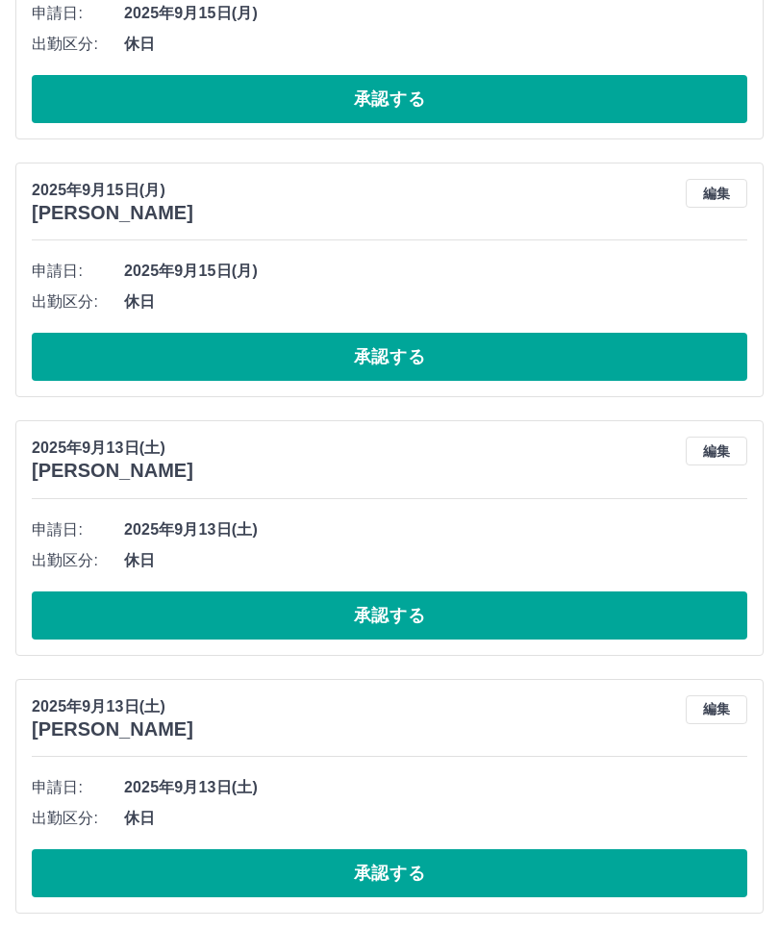
scroll to position [5779, 0]
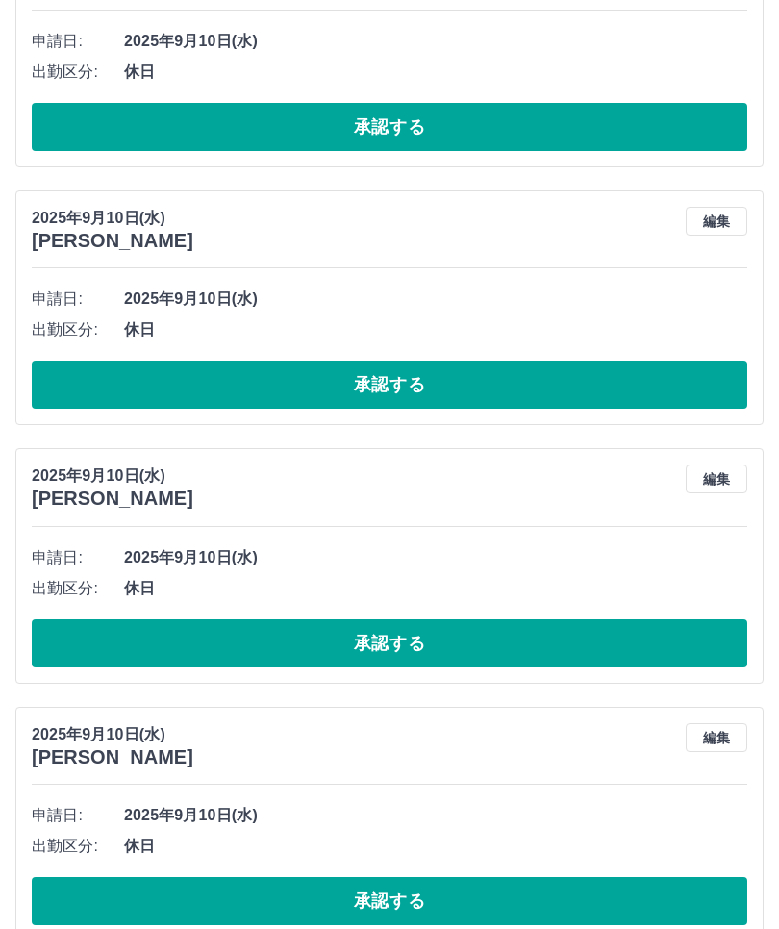
scroll to position [12225, 0]
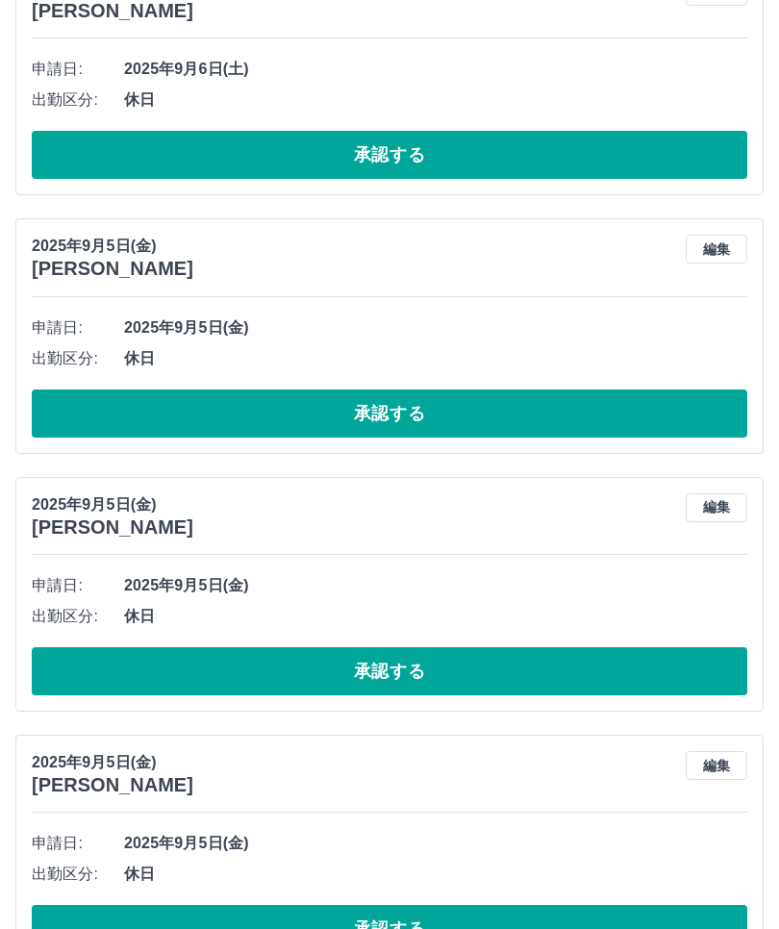
scroll to position [18670, 0]
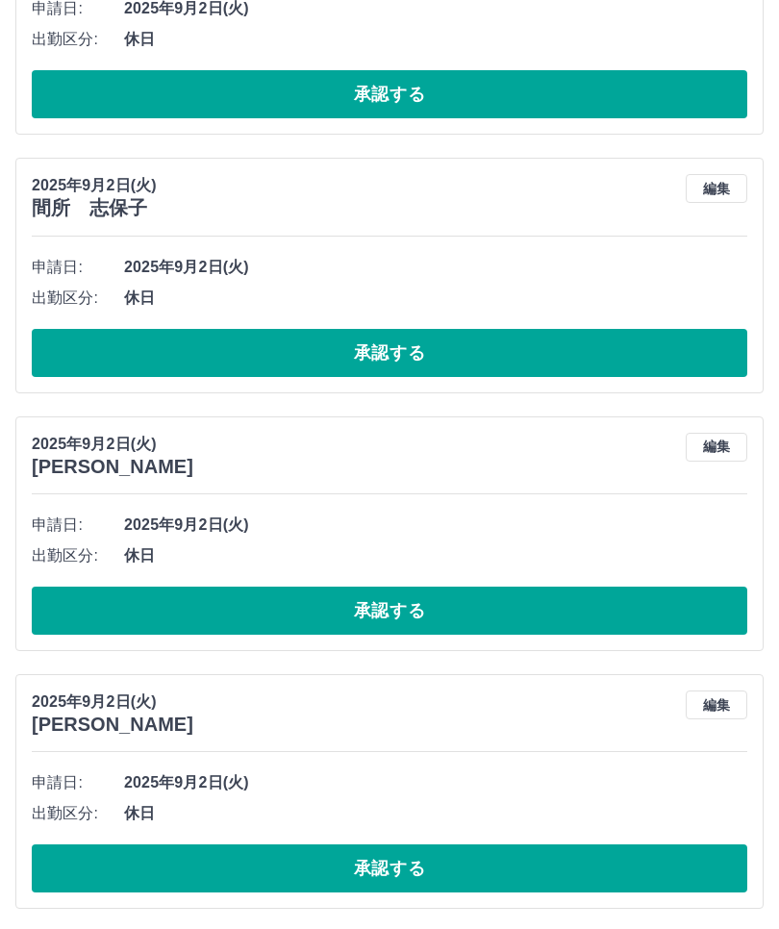
scroll to position [25115, 0]
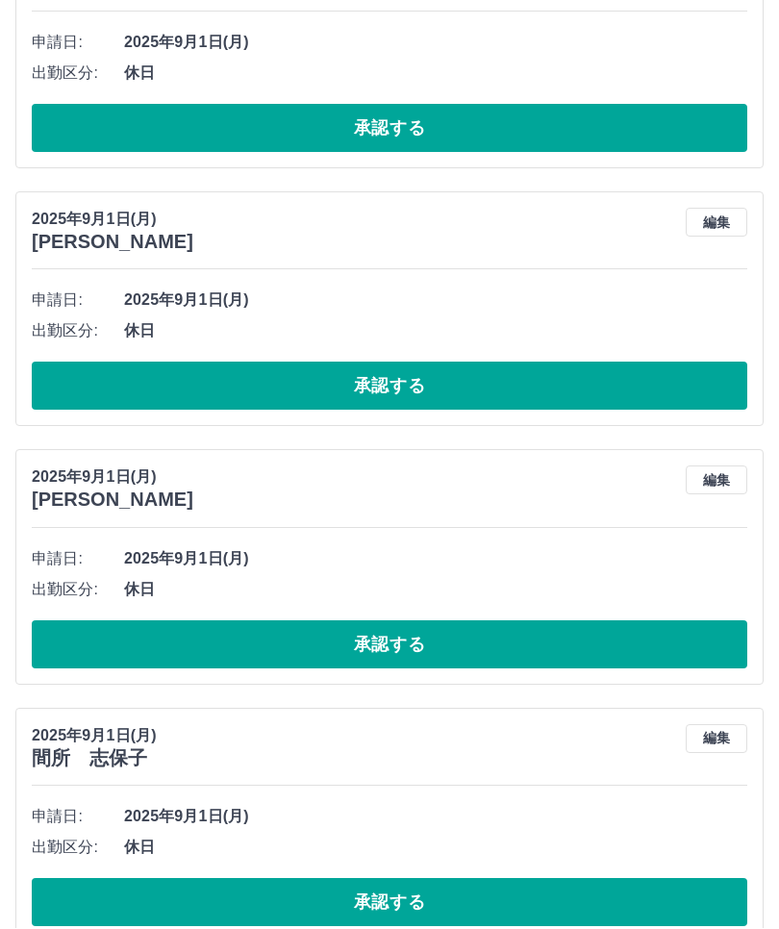
scroll to position [26915, 0]
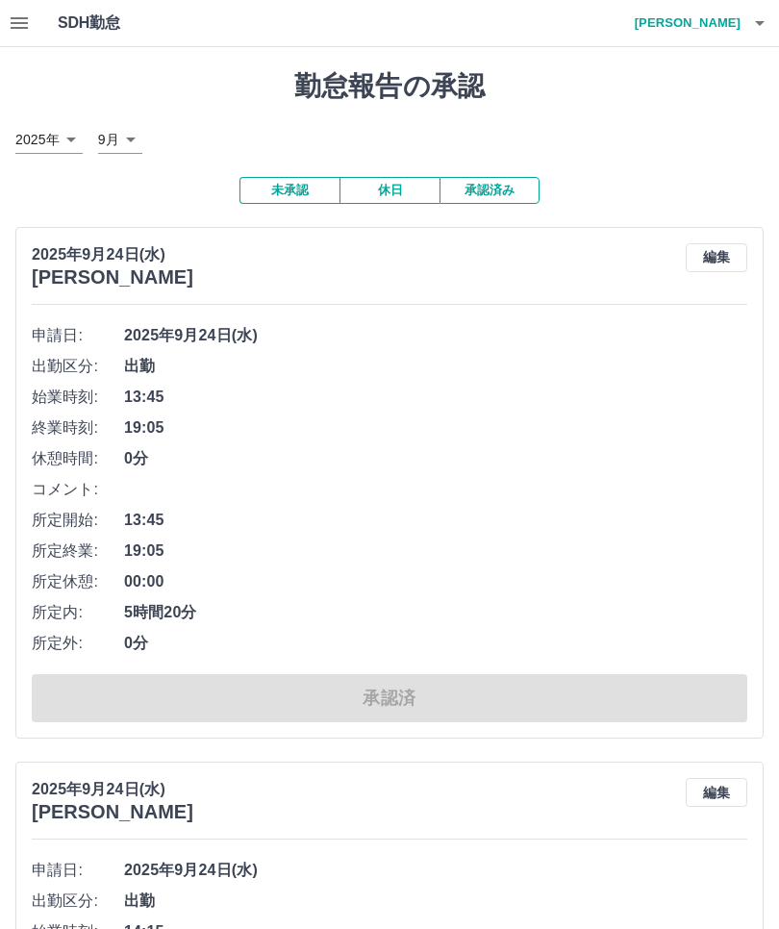
click at [506, 191] on button "承認済み" at bounding box center [490, 190] width 100 height 27
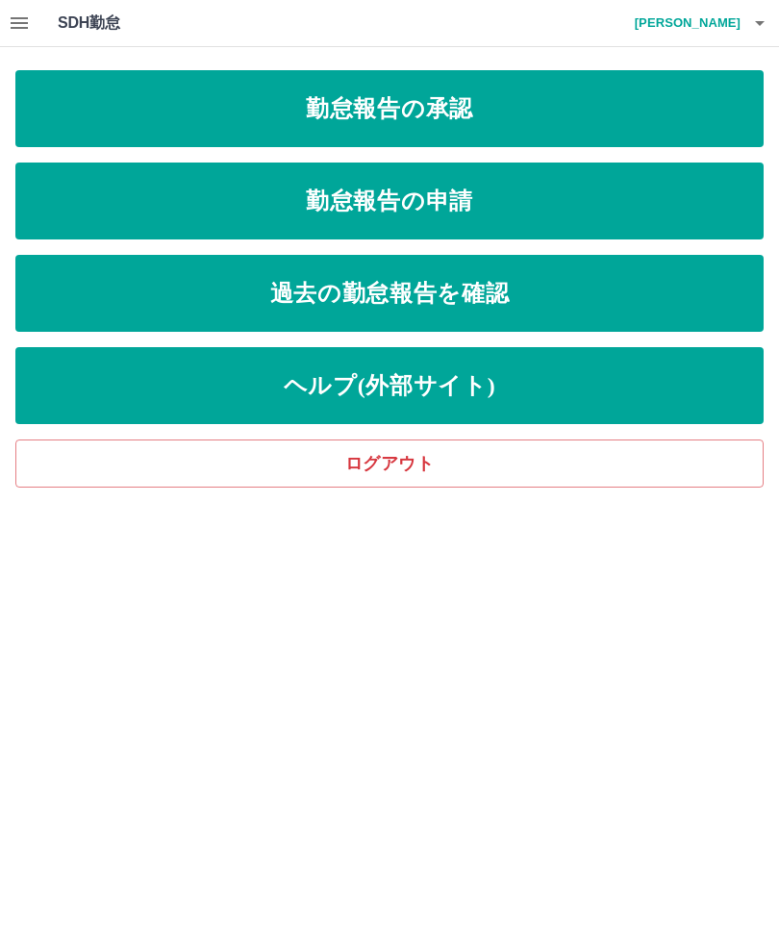
click at [567, 298] on link "過去の勤怠報告を確認" at bounding box center [389, 293] width 748 height 77
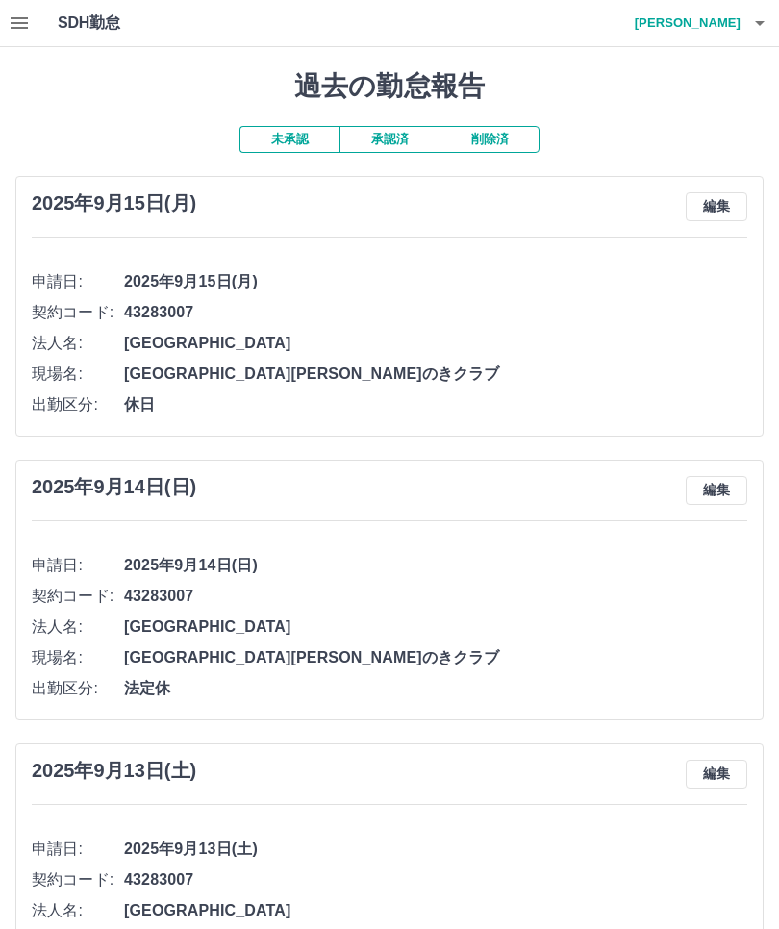
click at [493, 139] on button "削除済" at bounding box center [490, 139] width 100 height 27
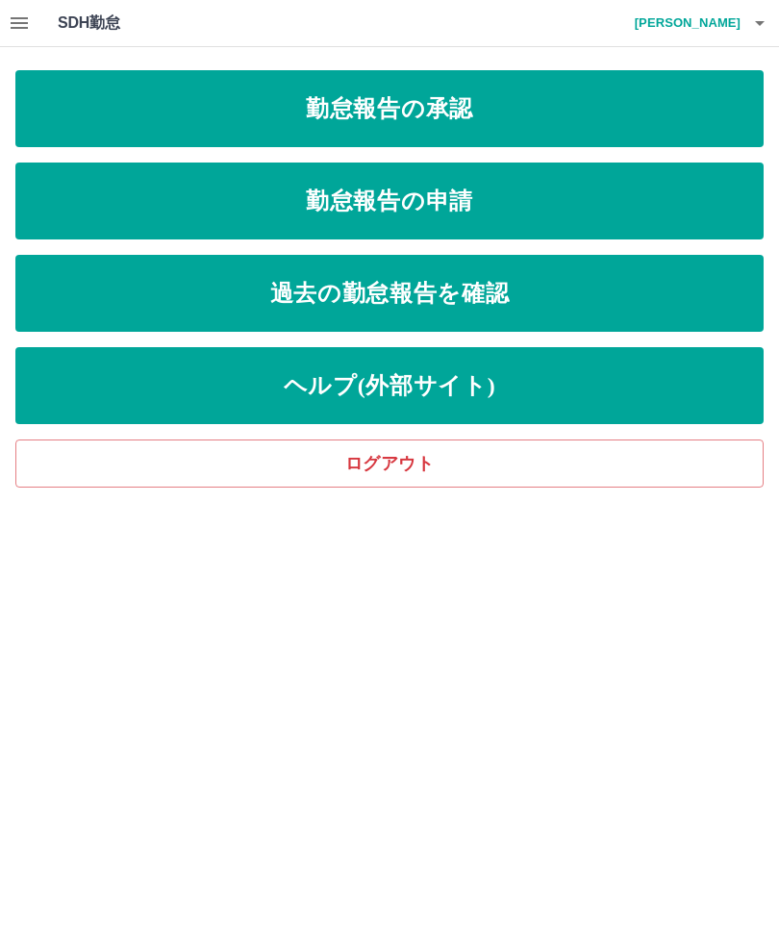
click at [748, 24] on icon "button" at bounding box center [759, 23] width 23 height 23
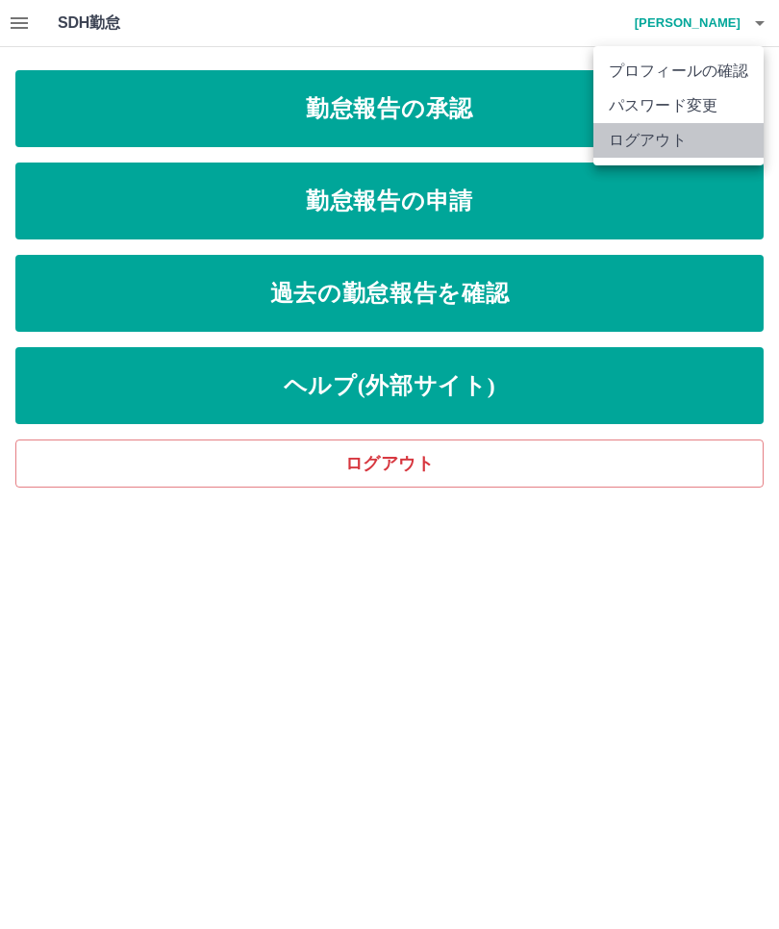
click at [661, 139] on li "ログアウト" at bounding box center [679, 140] width 170 height 35
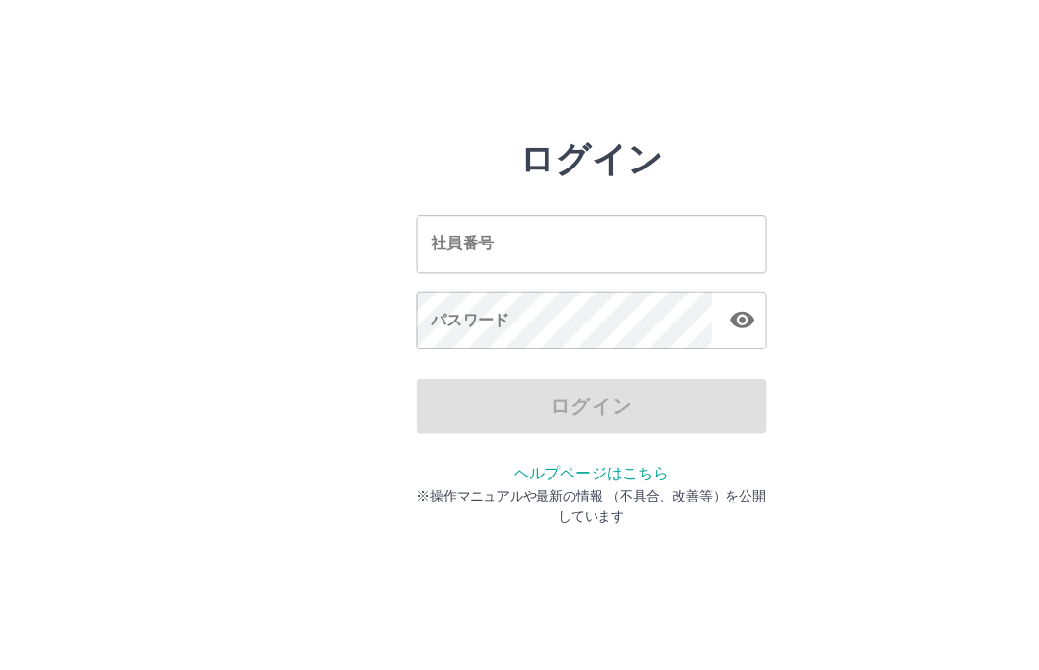
click at [27, 211] on div "ログイン 社員番号 社員番号 パスワード パスワード ログイン ヘルプページはこちら ※操作マニュアルや最新の情報 （不具合、改善等）を公開しています" at bounding box center [519, 275] width 1039 height 308
